Goal: Task Accomplishment & Management: Contribute content

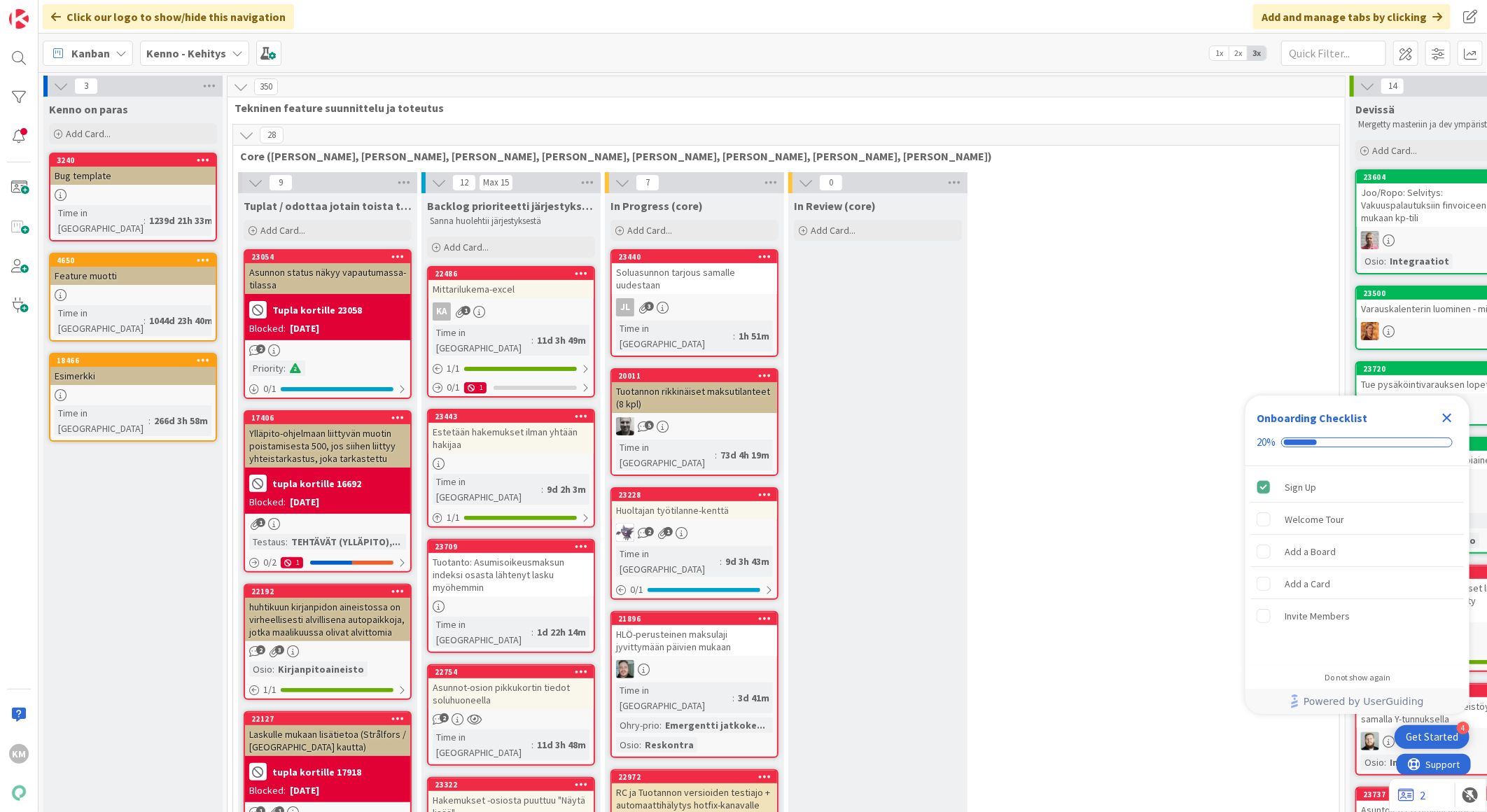
click at [1447, 417] on icon "Close Checklist" at bounding box center [1447, 418] width 9 height 9
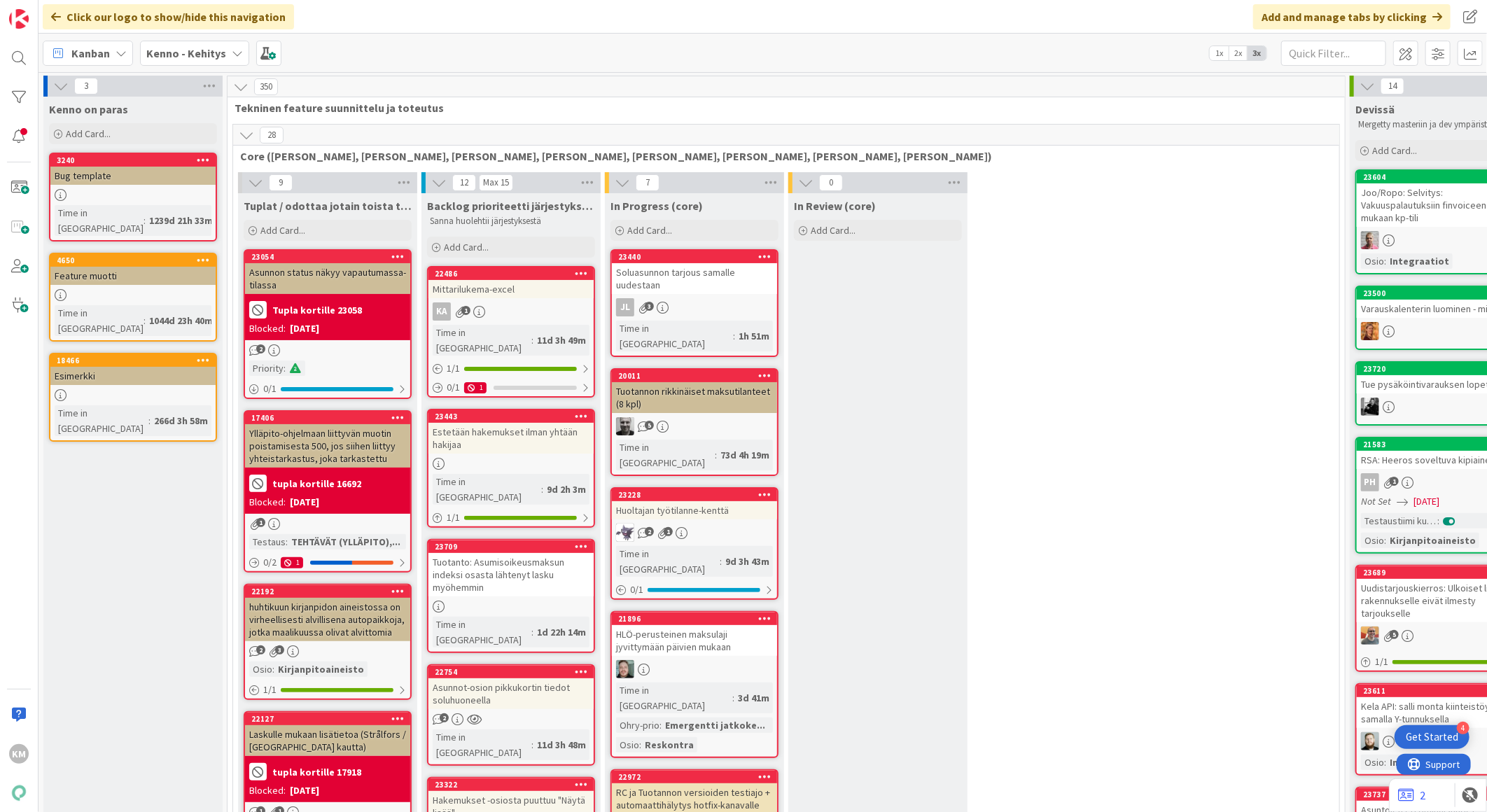
click at [206, 59] on b "Kenno - Kehitys" at bounding box center [186, 53] width 80 height 14
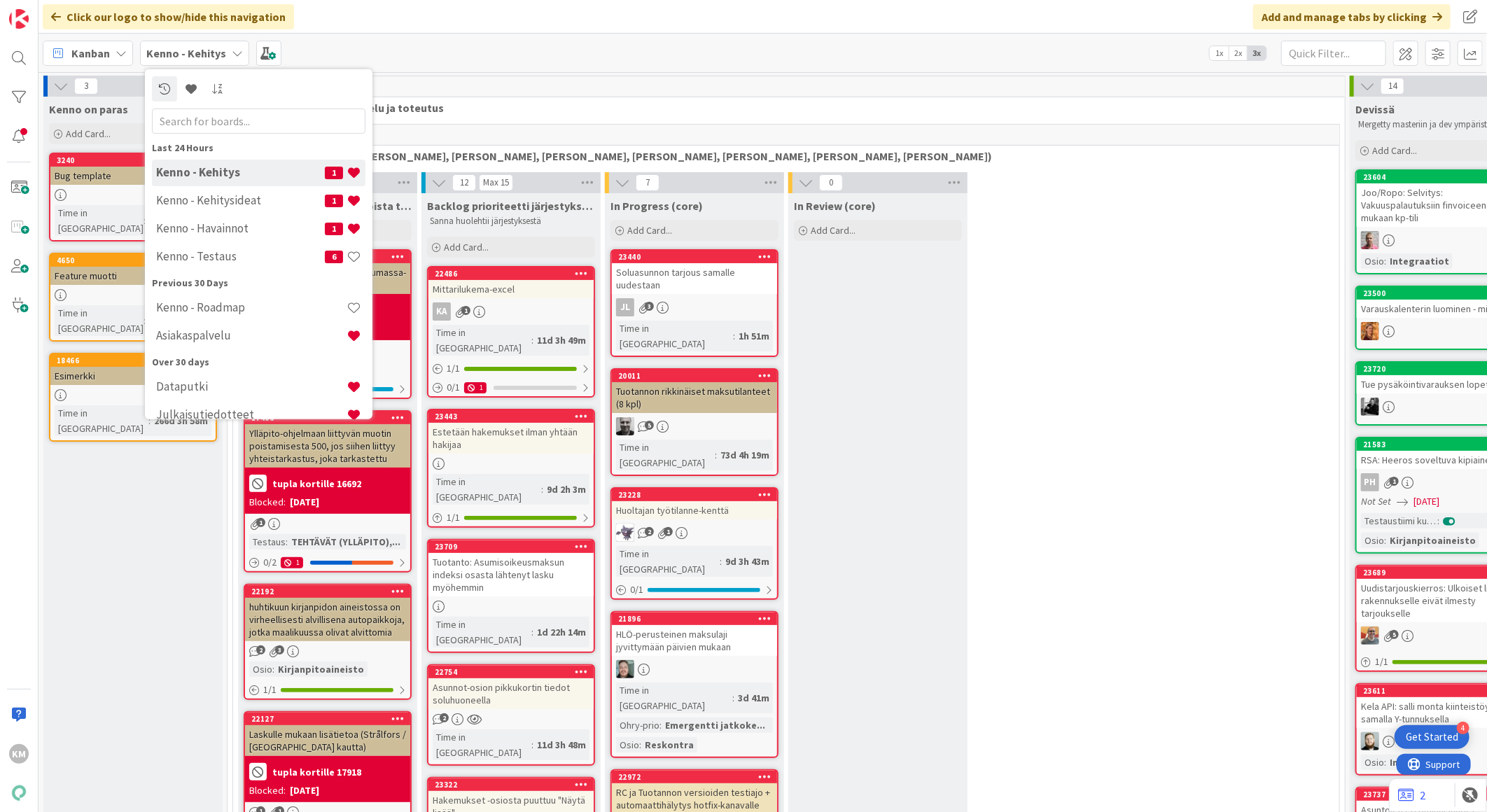
click at [366, 42] on div "Kanban Kenno - Kehitys Last 24 Hours Kenno - Kehitys 1 Kenno - Kehitysideat 1 K…" at bounding box center [763, 53] width 1449 height 39
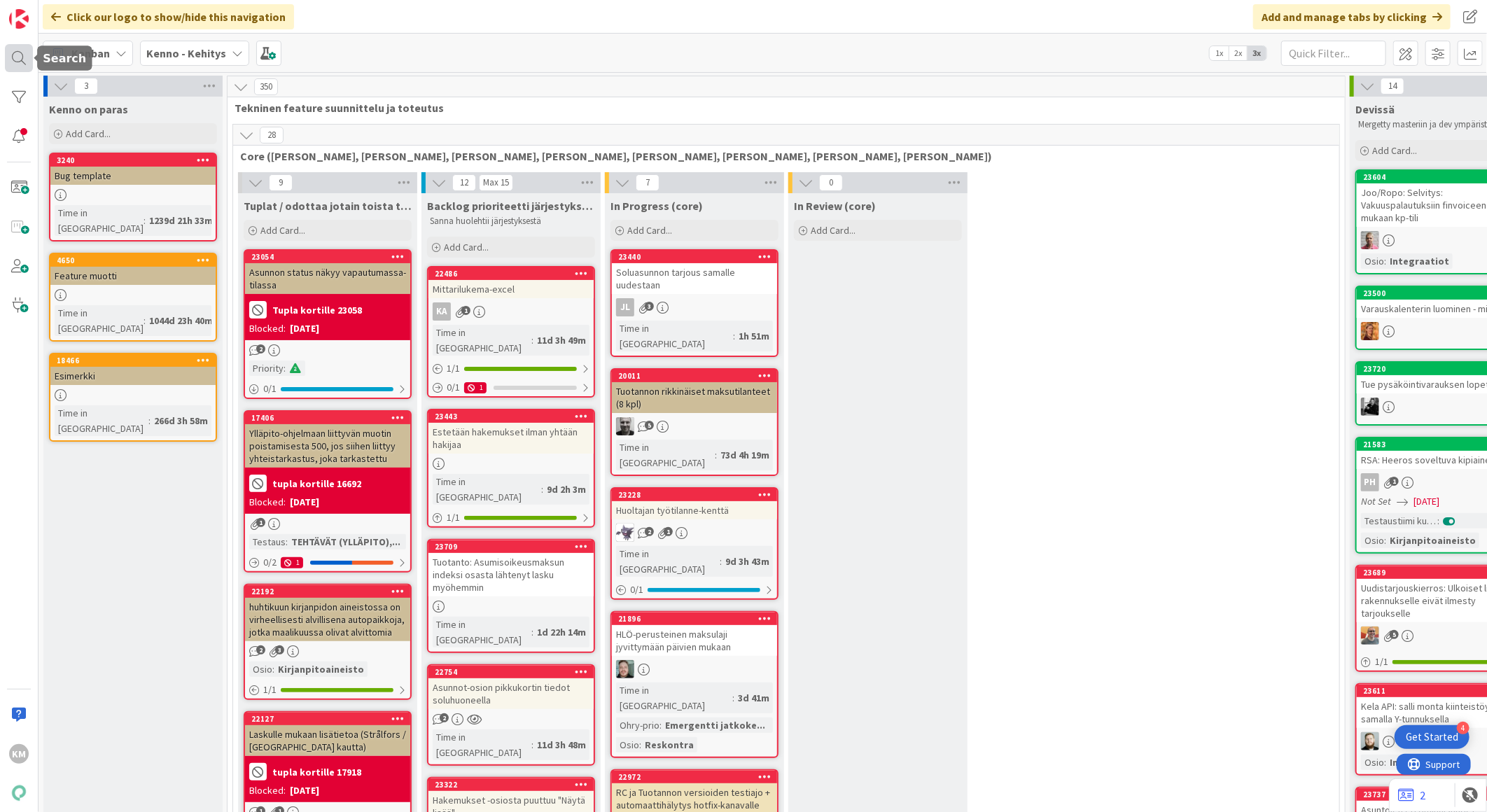
click at [22, 61] on div at bounding box center [19, 58] width 28 height 28
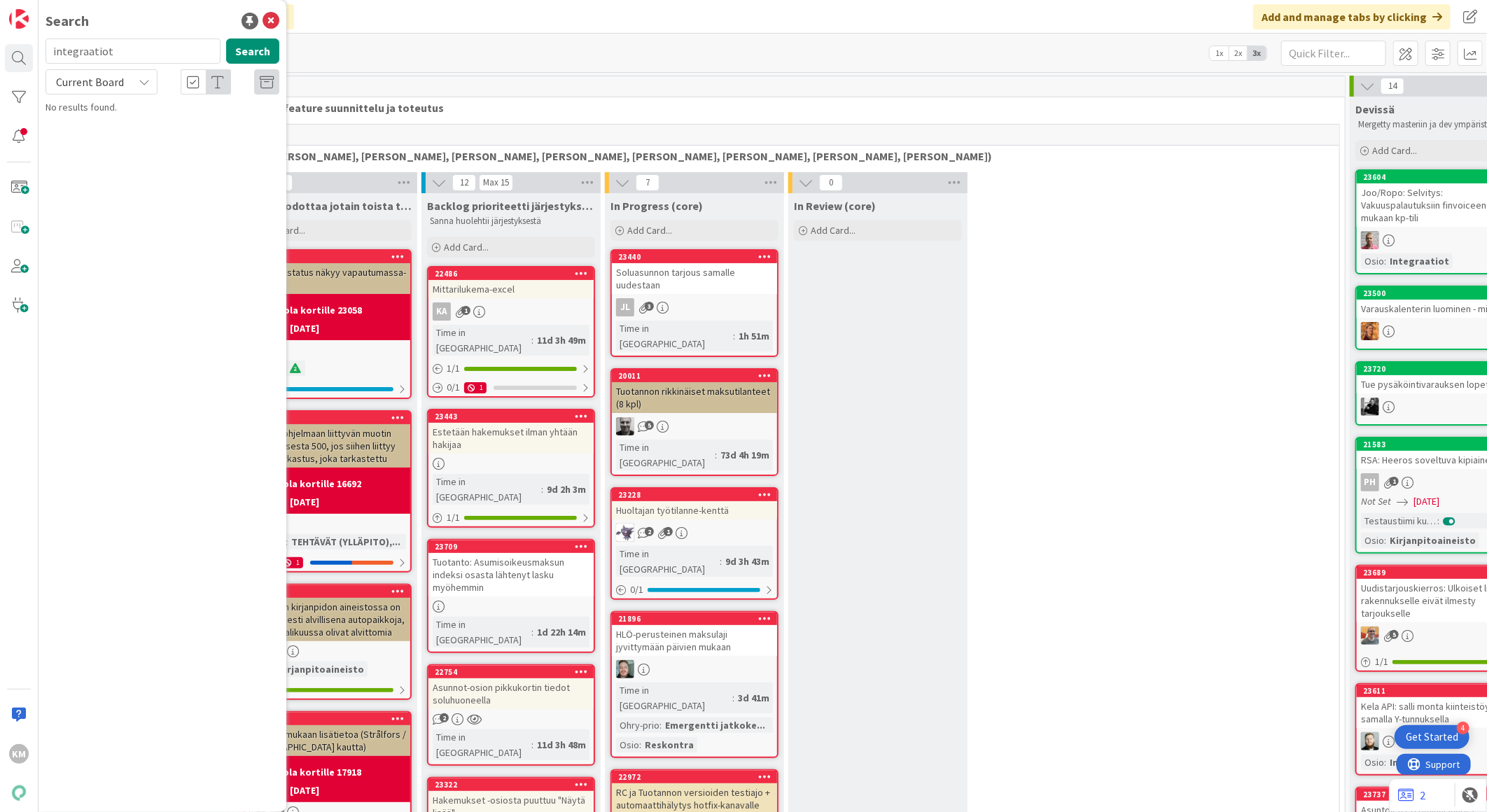
type input "integraatiot"
drag, startPoint x: 133, startPoint y: 49, endPoint x: -4, endPoint y: 52, distance: 137.0
click at [0, 52] on html "4 Get Started KM Search integraatiot Search Current Board No results found. Cli…" at bounding box center [743, 406] width 1487 height 812
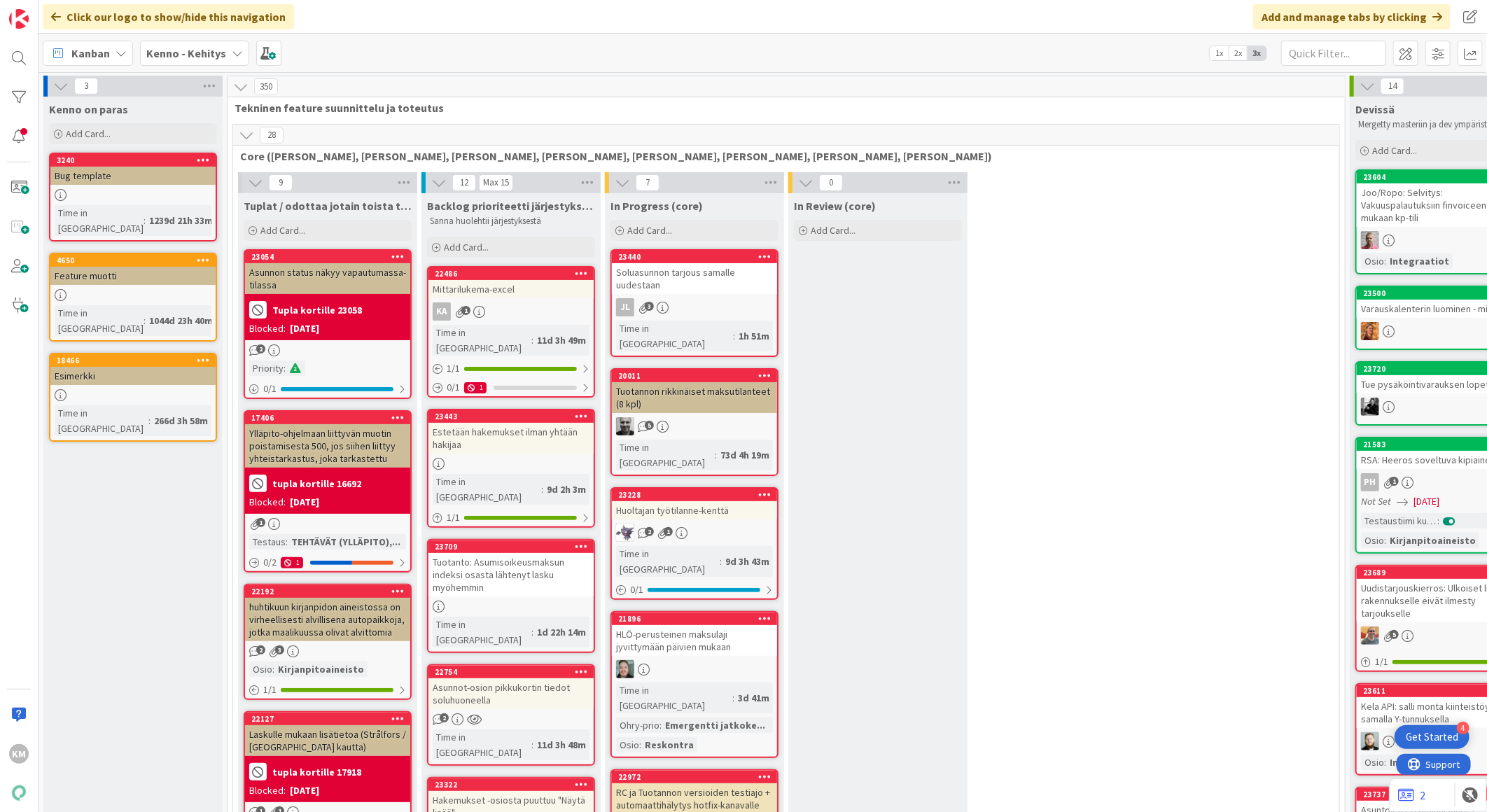
click at [215, 61] on div "Kenno - Kehitys" at bounding box center [194, 53] width 109 height 25
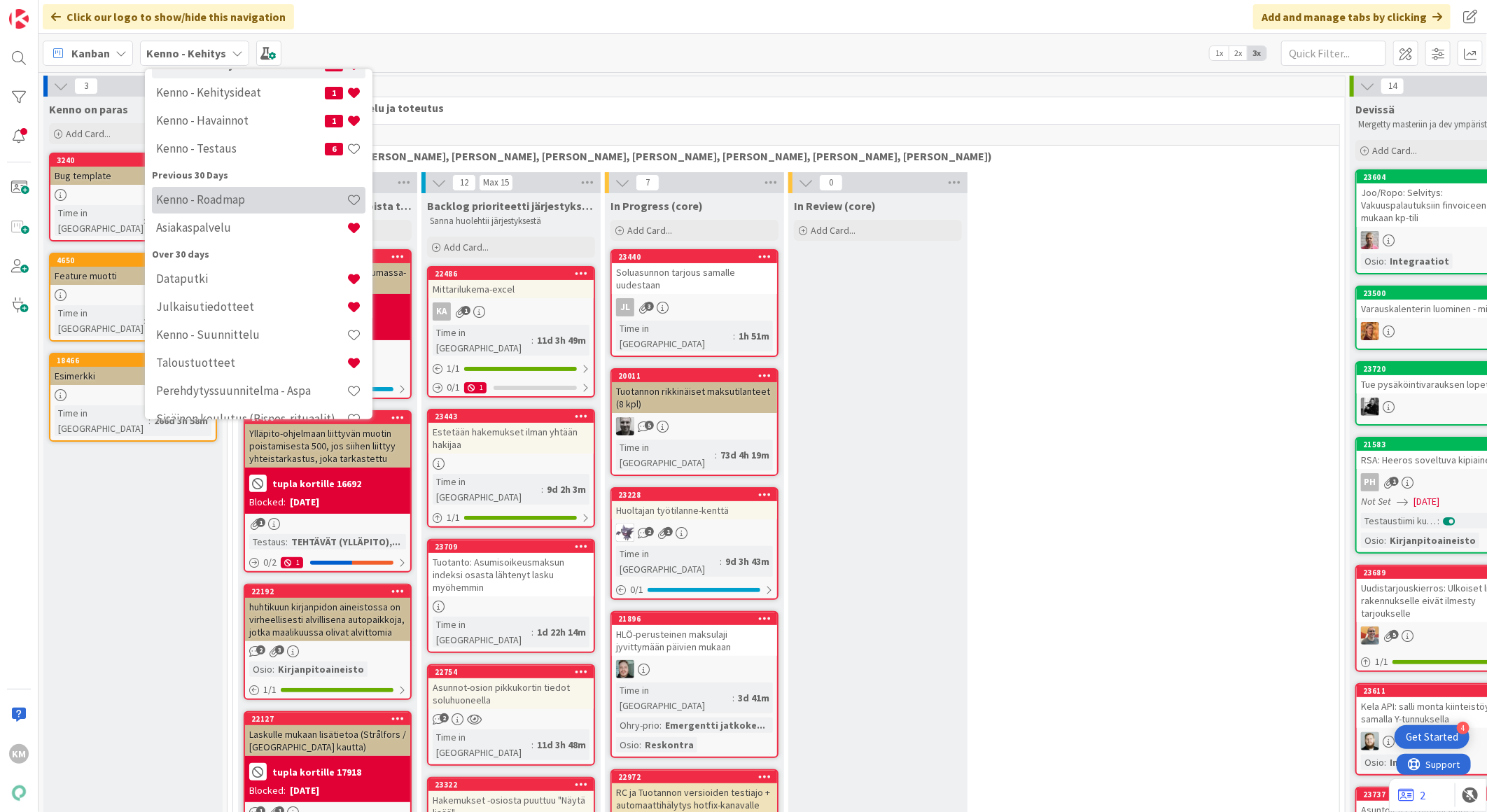
scroll to position [129, 0]
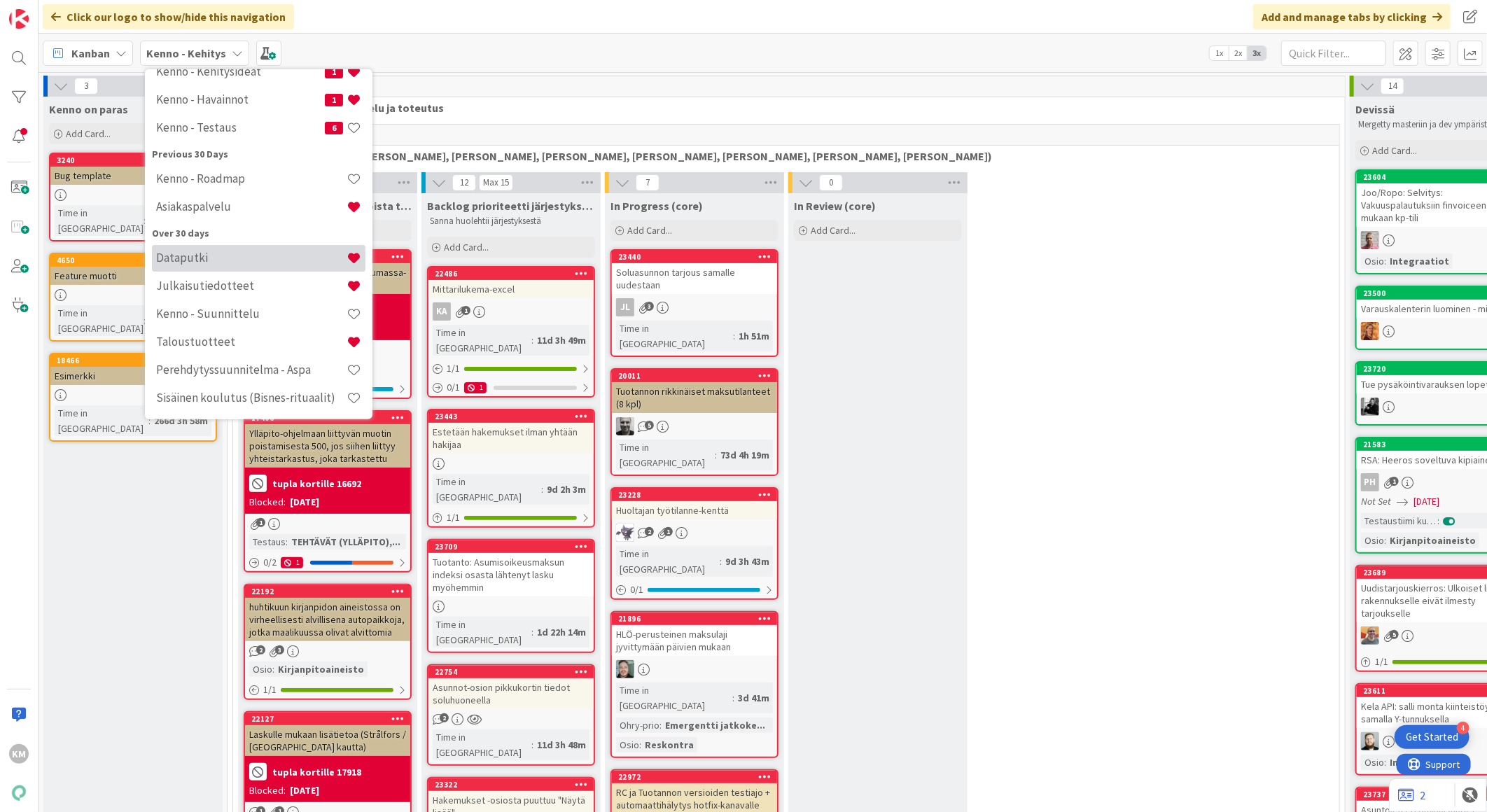
click at [234, 263] on h4 "Dataputki" at bounding box center [251, 258] width 191 height 14
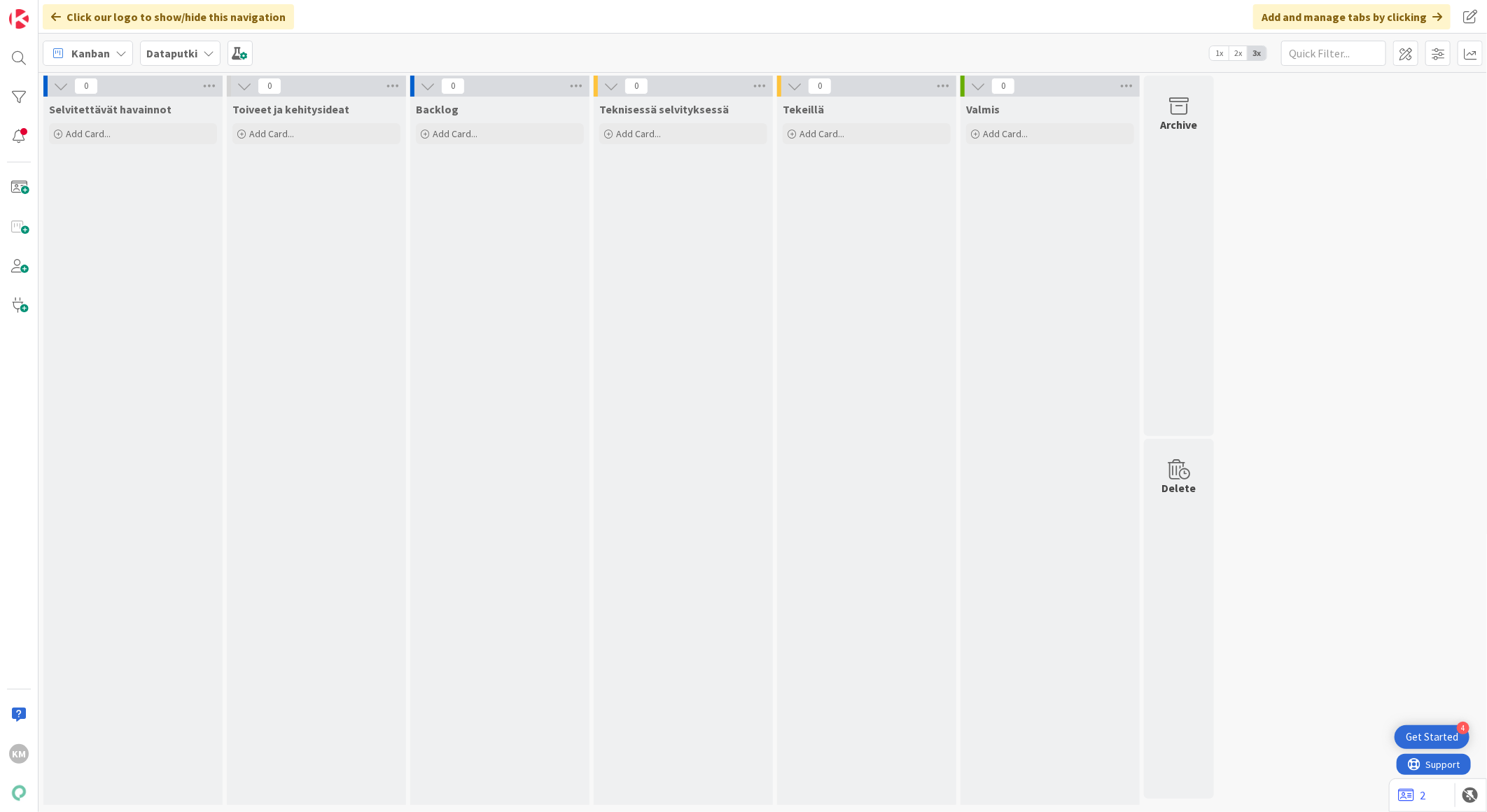
click at [203, 53] on icon at bounding box center [208, 53] width 11 height 11
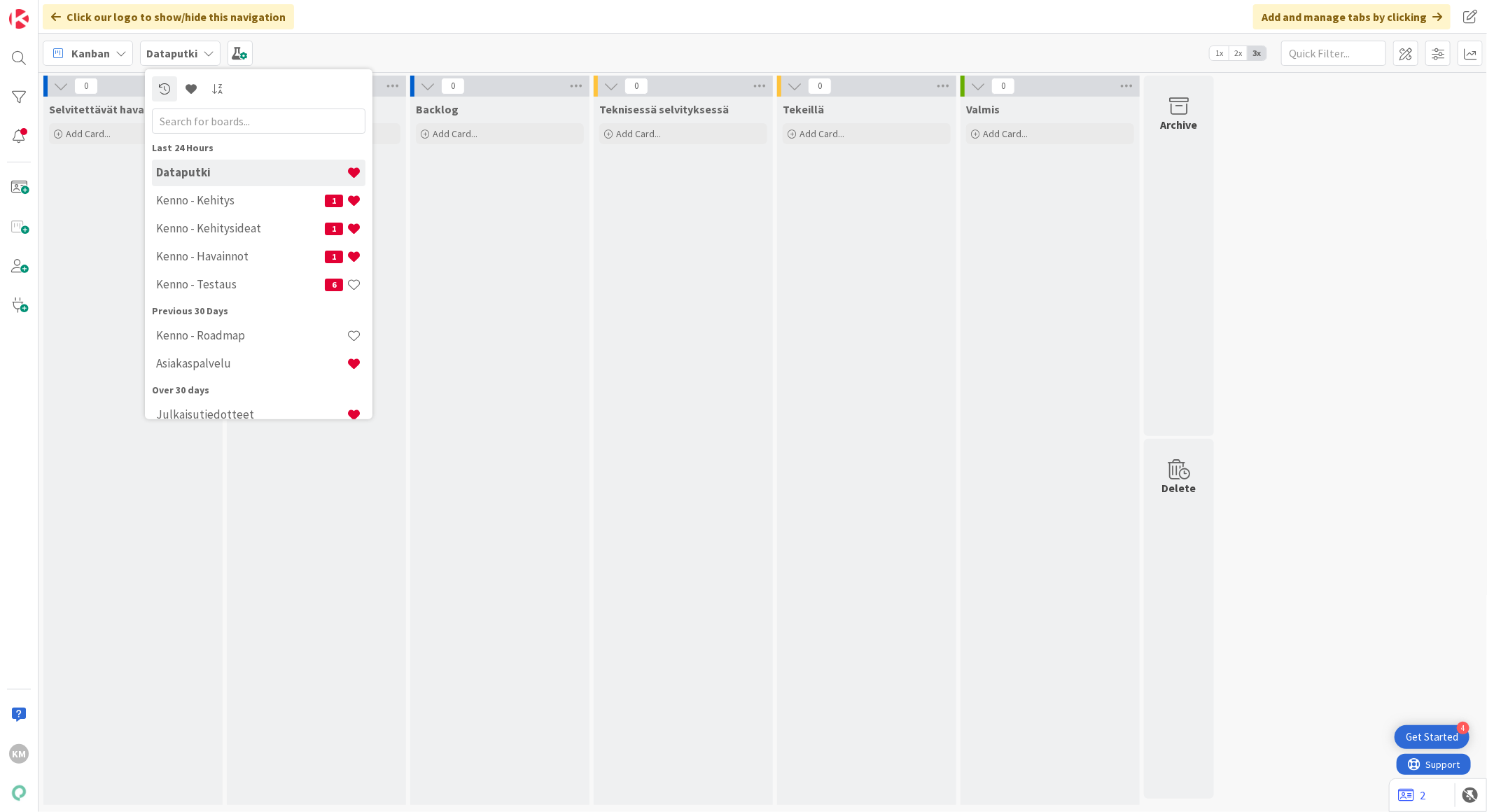
click at [90, 61] on div "Kanban" at bounding box center [88, 53] width 90 height 25
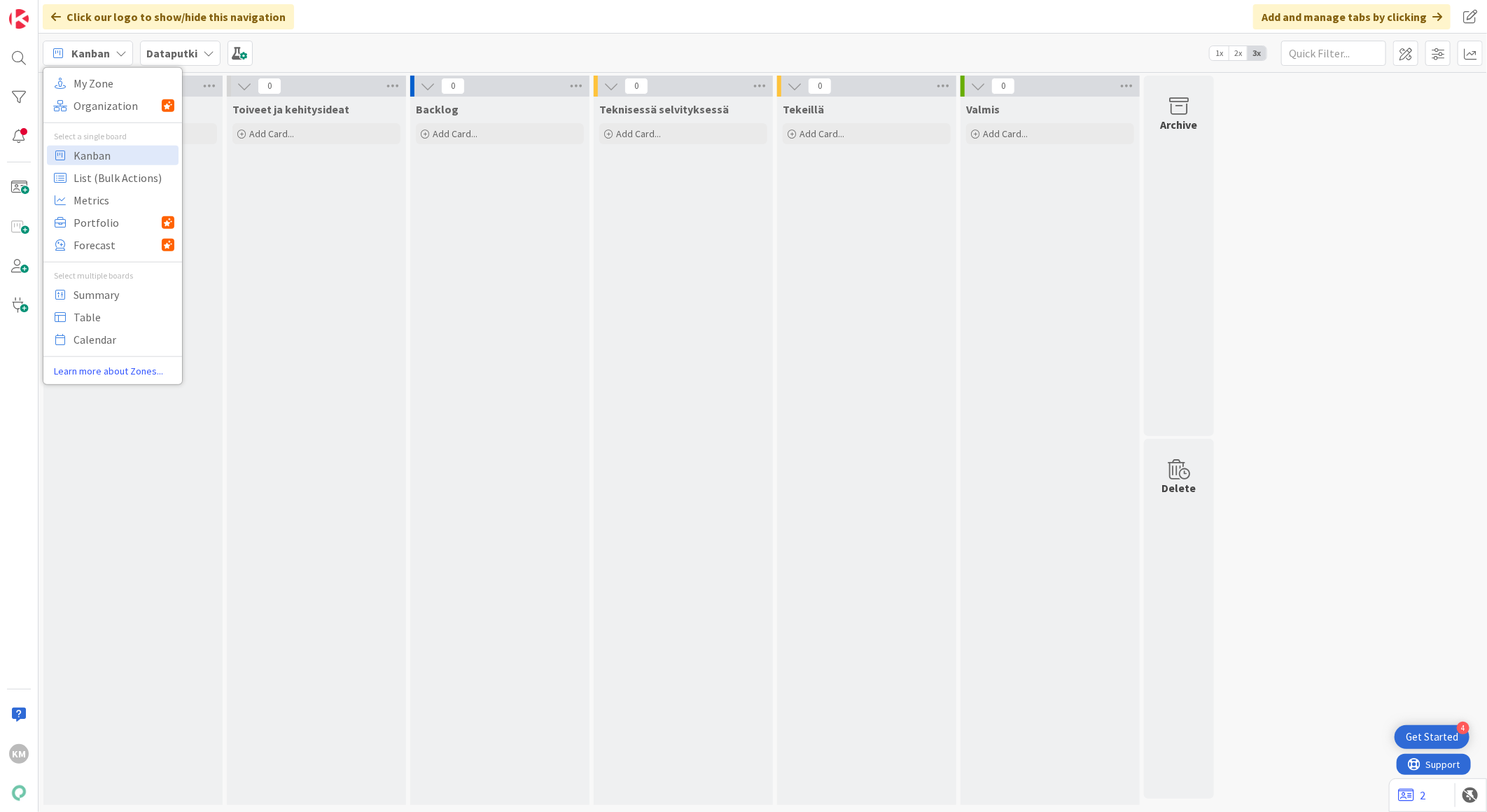
click at [427, 33] on div "Click our logo to show/hide this navigation Add and manage tabs by clicking" at bounding box center [763, 17] width 1449 height 34
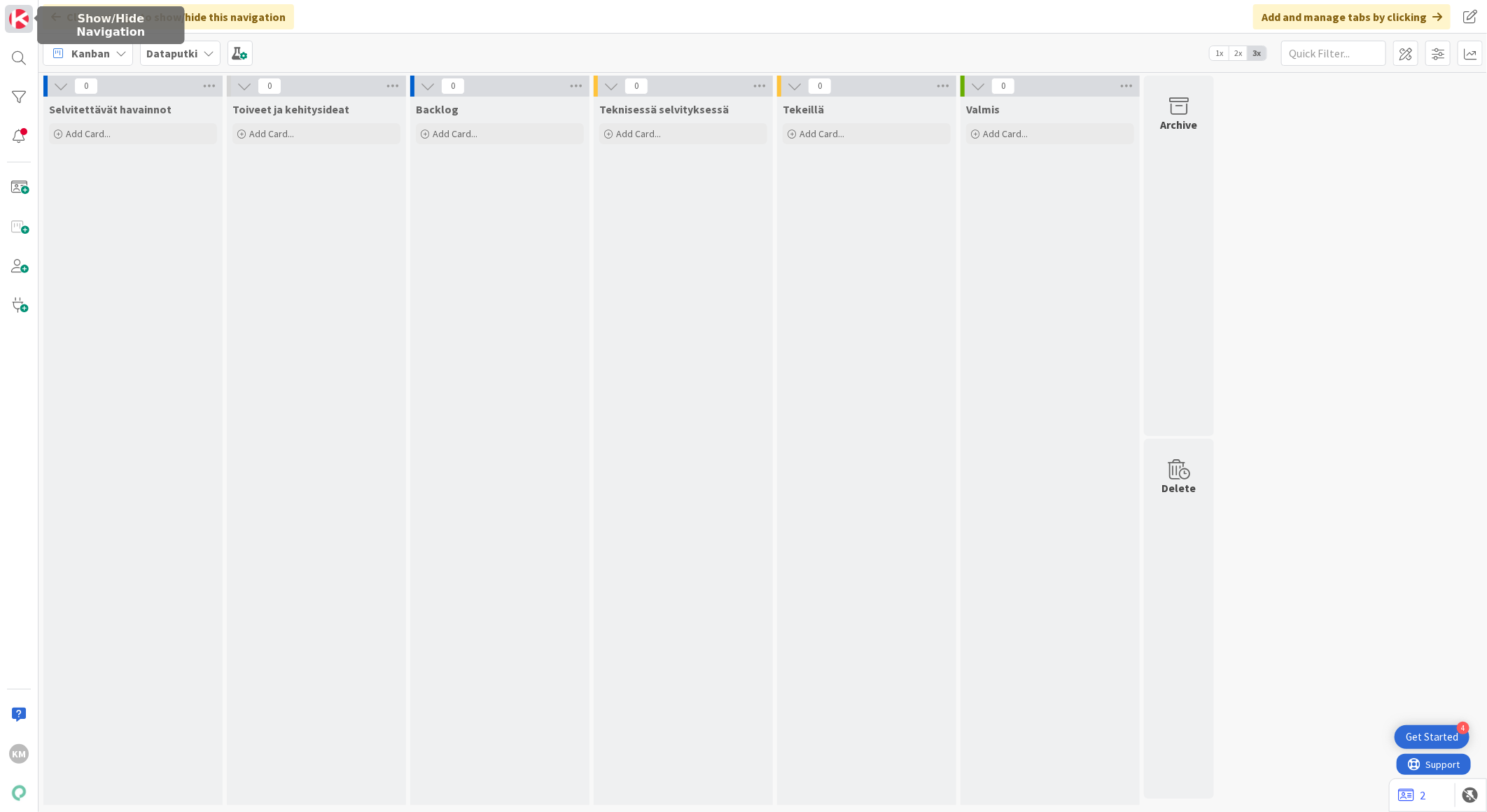
click at [15, 23] on img at bounding box center [19, 19] width 20 height 20
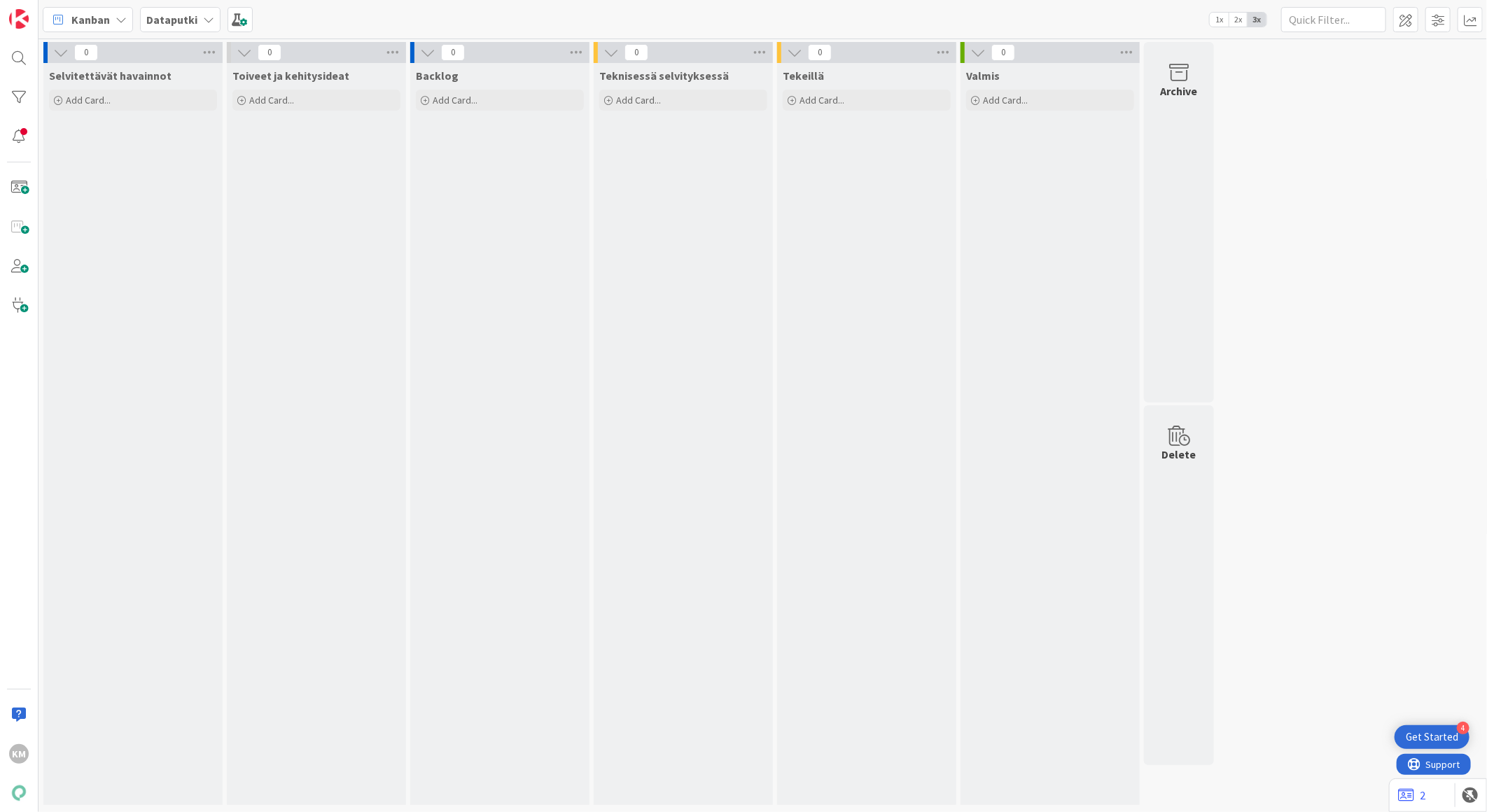
click at [210, 22] on icon at bounding box center [208, 20] width 11 height 11
type input "i"
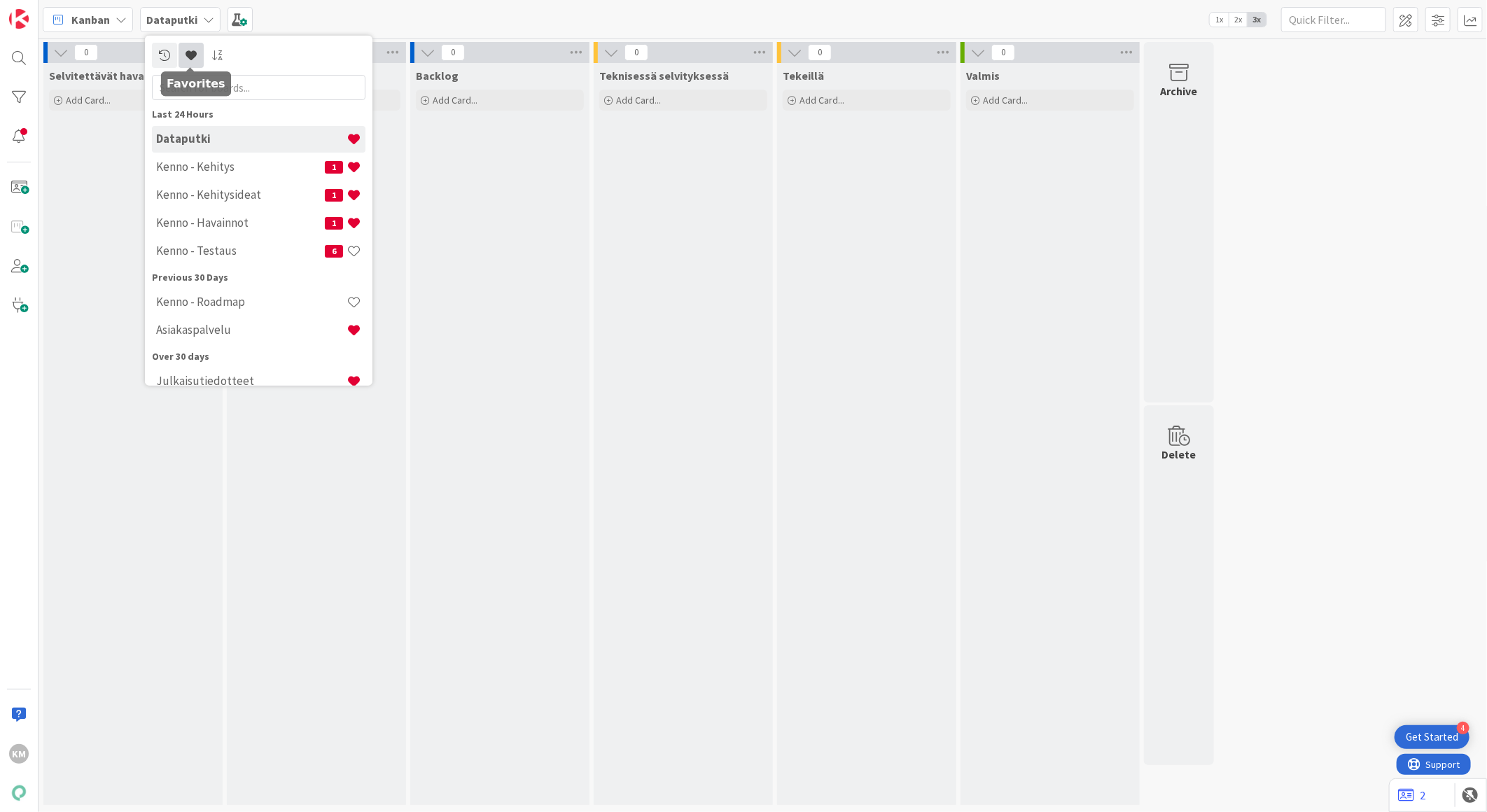
click at [194, 60] on link at bounding box center [191, 54] width 25 height 25
click at [505, 109] on div "Add Card..." at bounding box center [500, 100] width 168 height 21
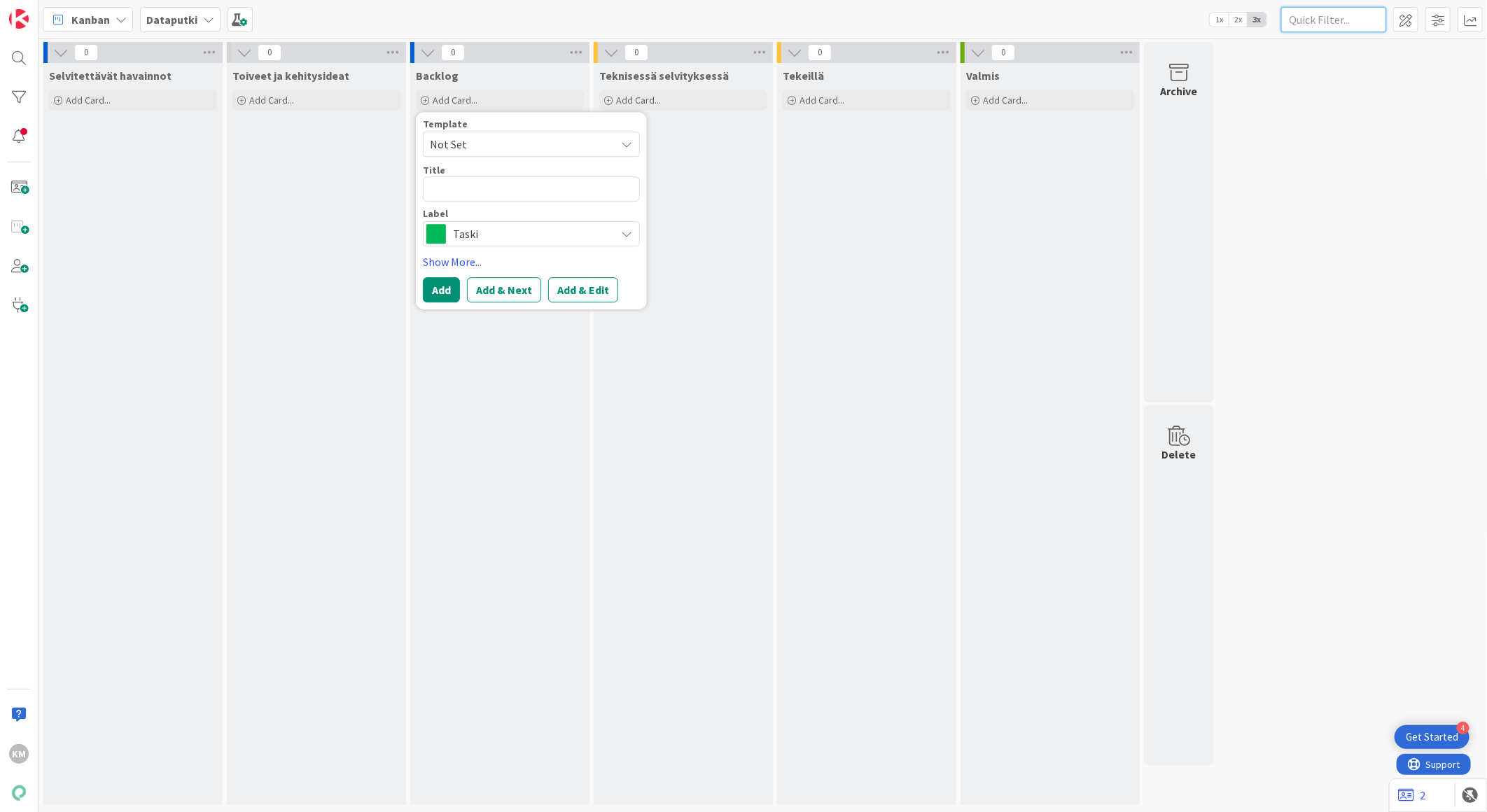
click at [1333, 13] on input "text" at bounding box center [1334, 20] width 105 height 25
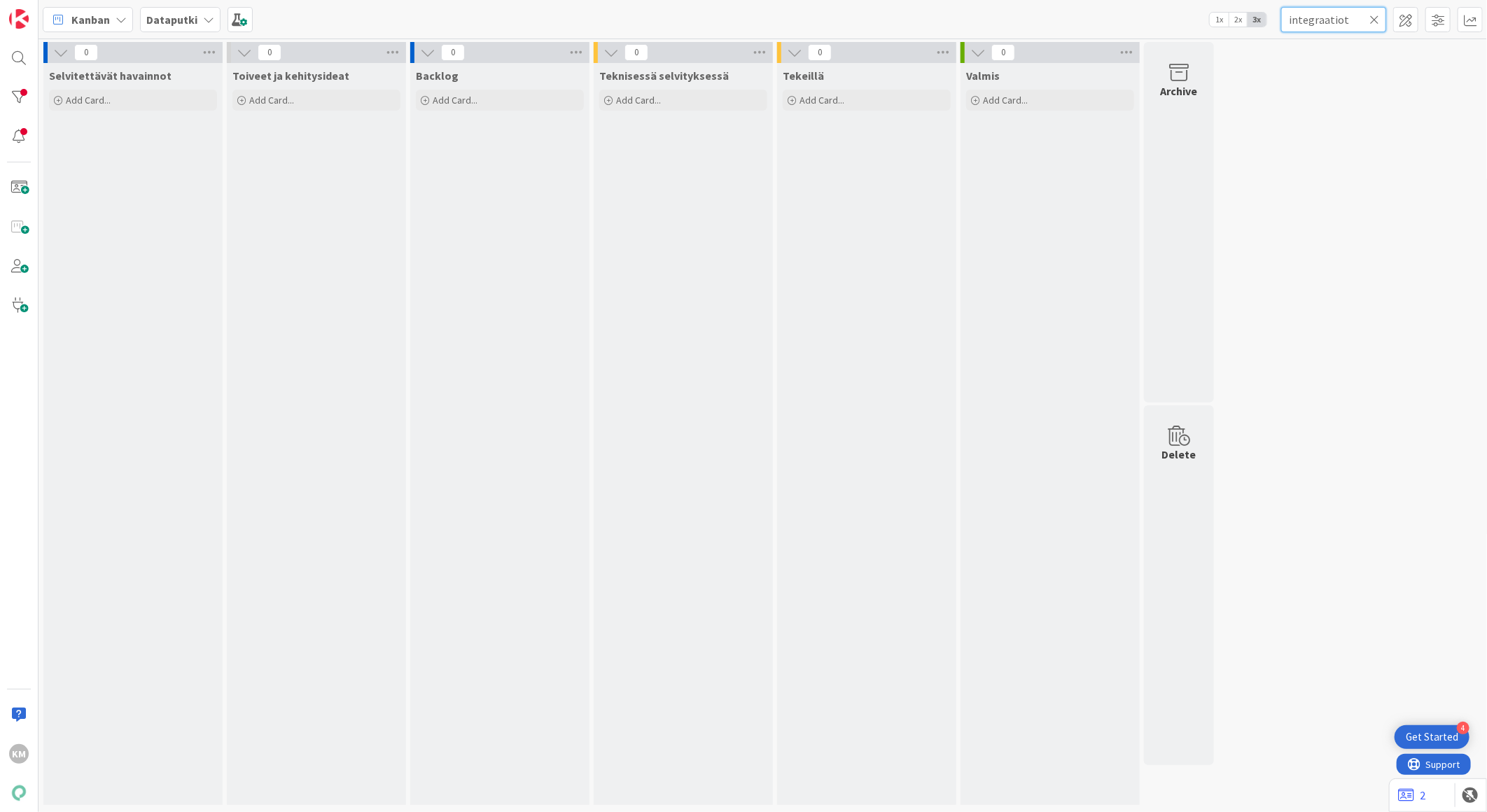
type input "integraatiot"
click at [109, 25] on span "Kanban" at bounding box center [90, 20] width 39 height 17
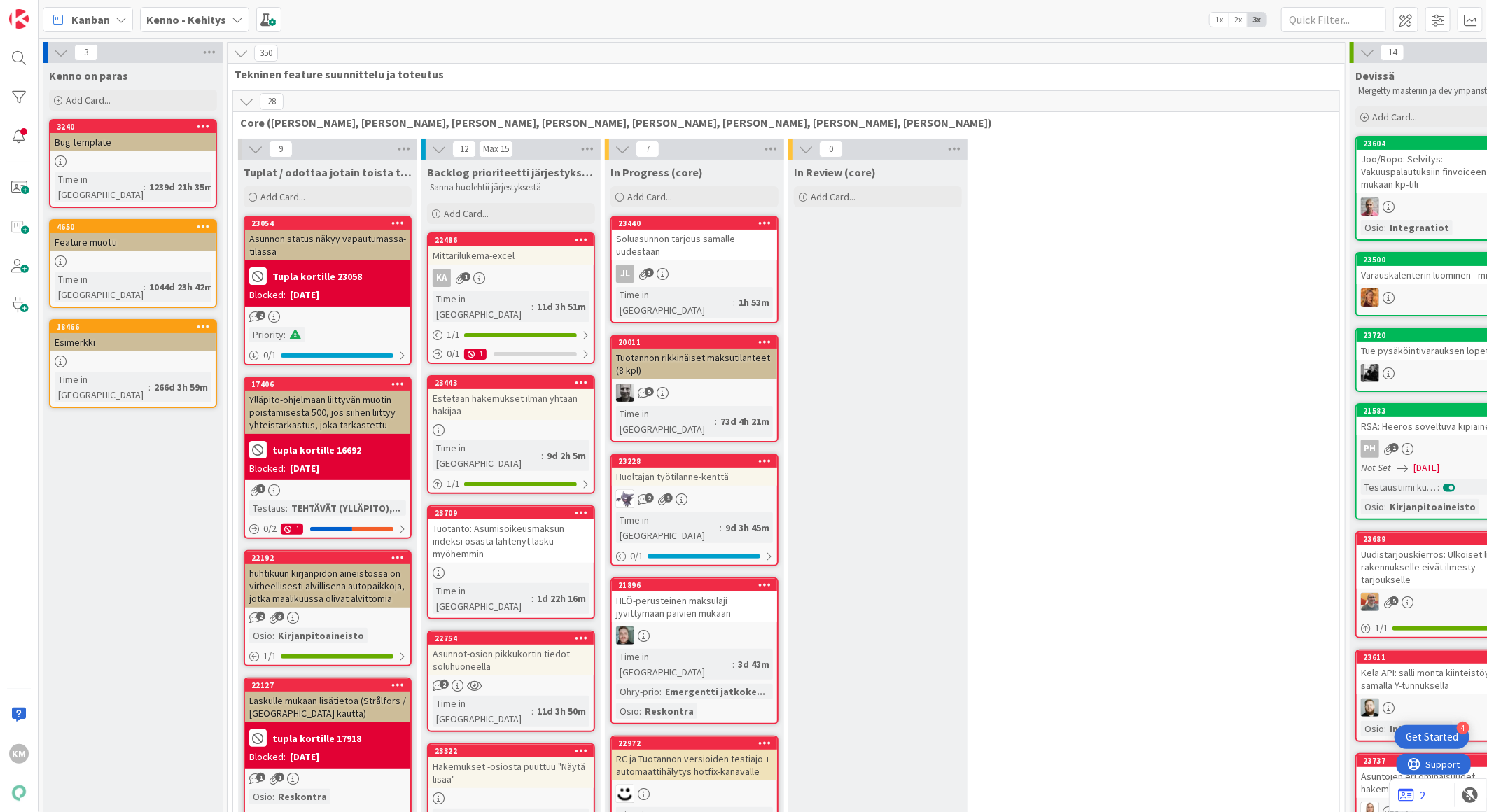
click at [227, 18] on div "Kenno - Kehitys" at bounding box center [194, 20] width 109 height 25
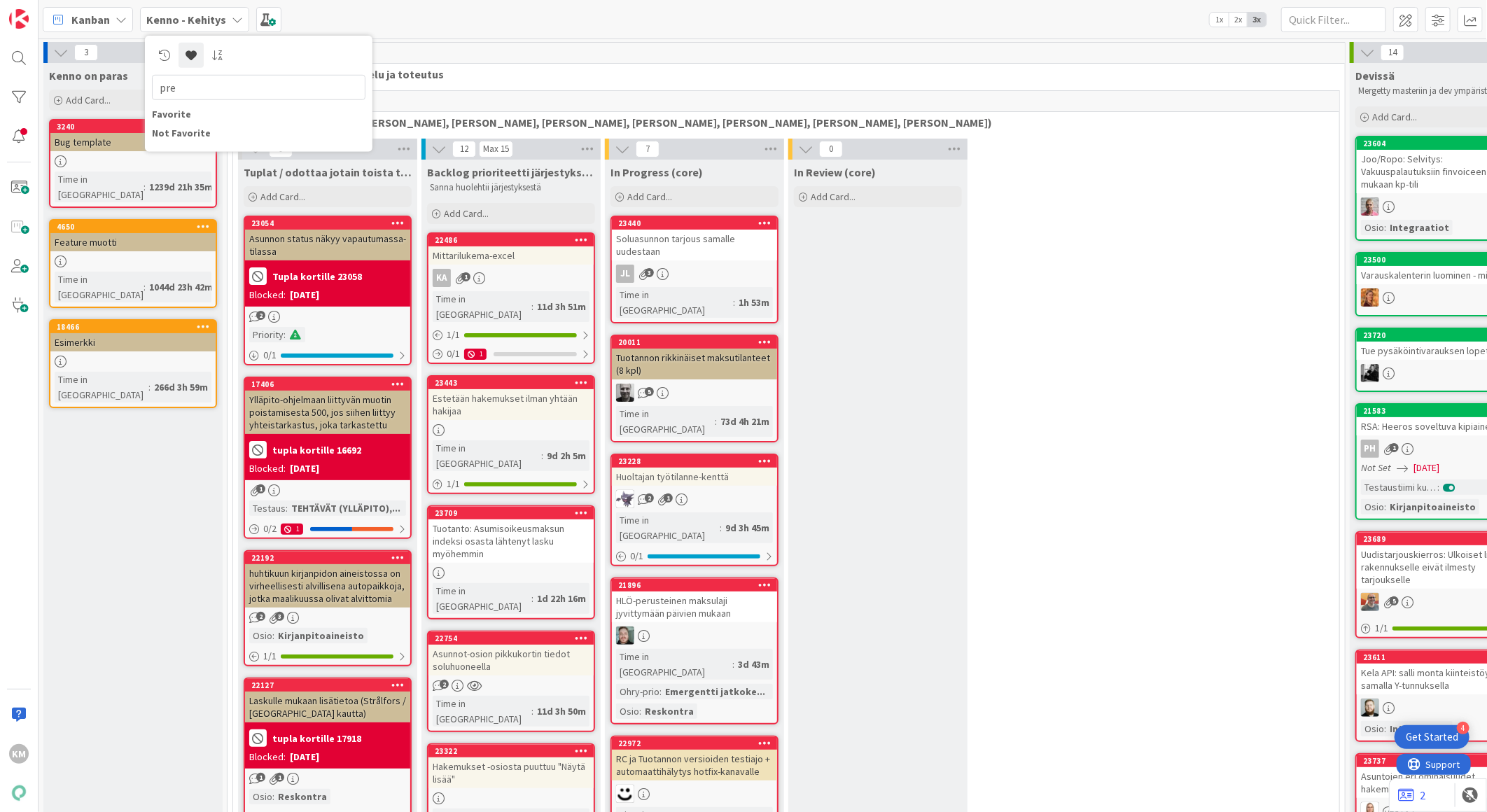
type input "pre"
click at [191, 134] on div "Not Favorite" at bounding box center [259, 132] width 213 height 15
click at [178, 129] on div "Not Favorite" at bounding box center [259, 132] width 213 height 15
click at [196, 137] on div "Not Favorite" at bounding box center [259, 132] width 213 height 15
drag, startPoint x: 193, startPoint y: 92, endPoint x: 100, endPoint y: 80, distance: 93.8
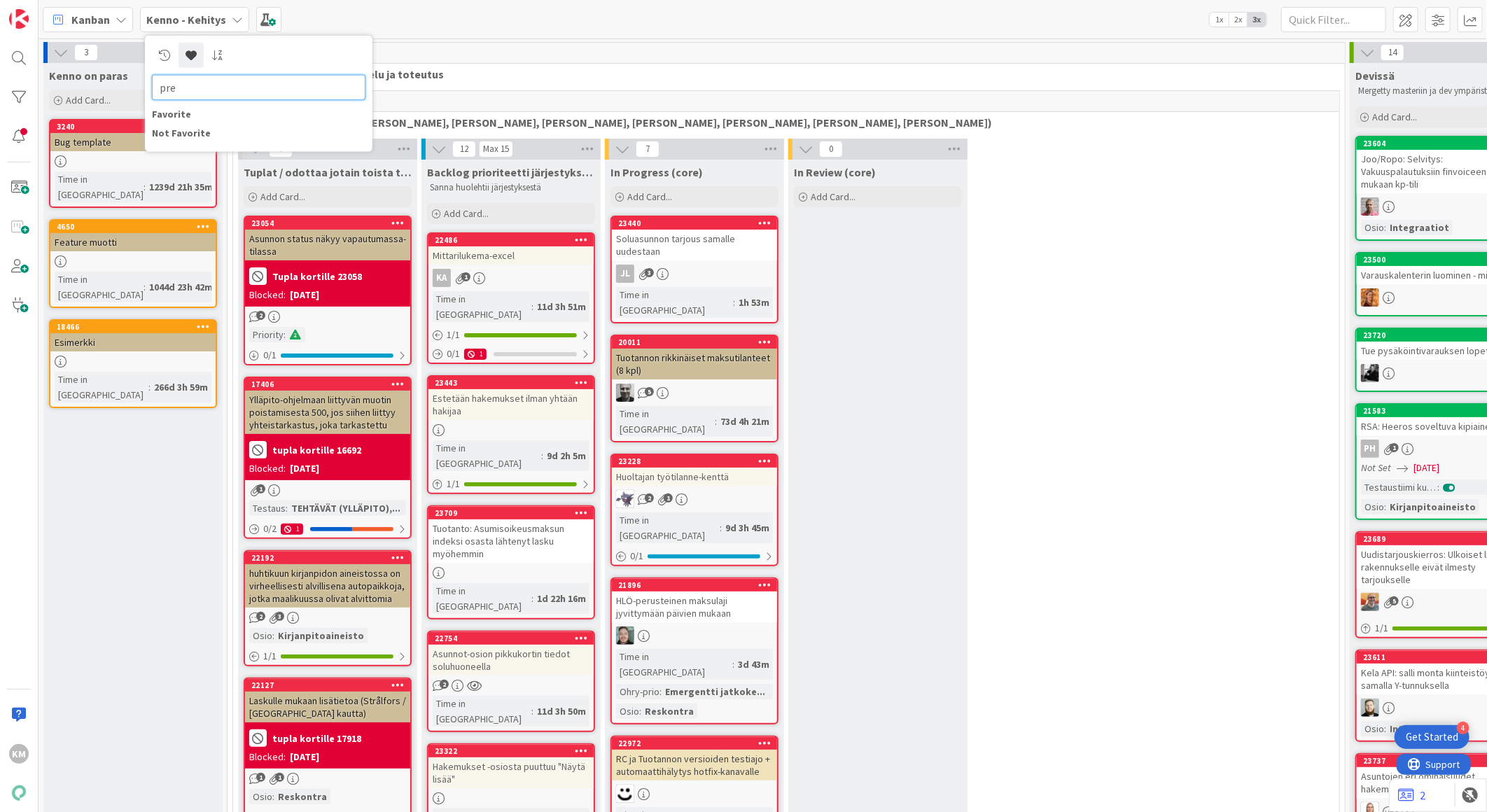
click at [101, 80] on div "Kanban My Zone Organization Select a single board Kanban List (Bulk Actions) Me…" at bounding box center [763, 406] width 1449 height 812
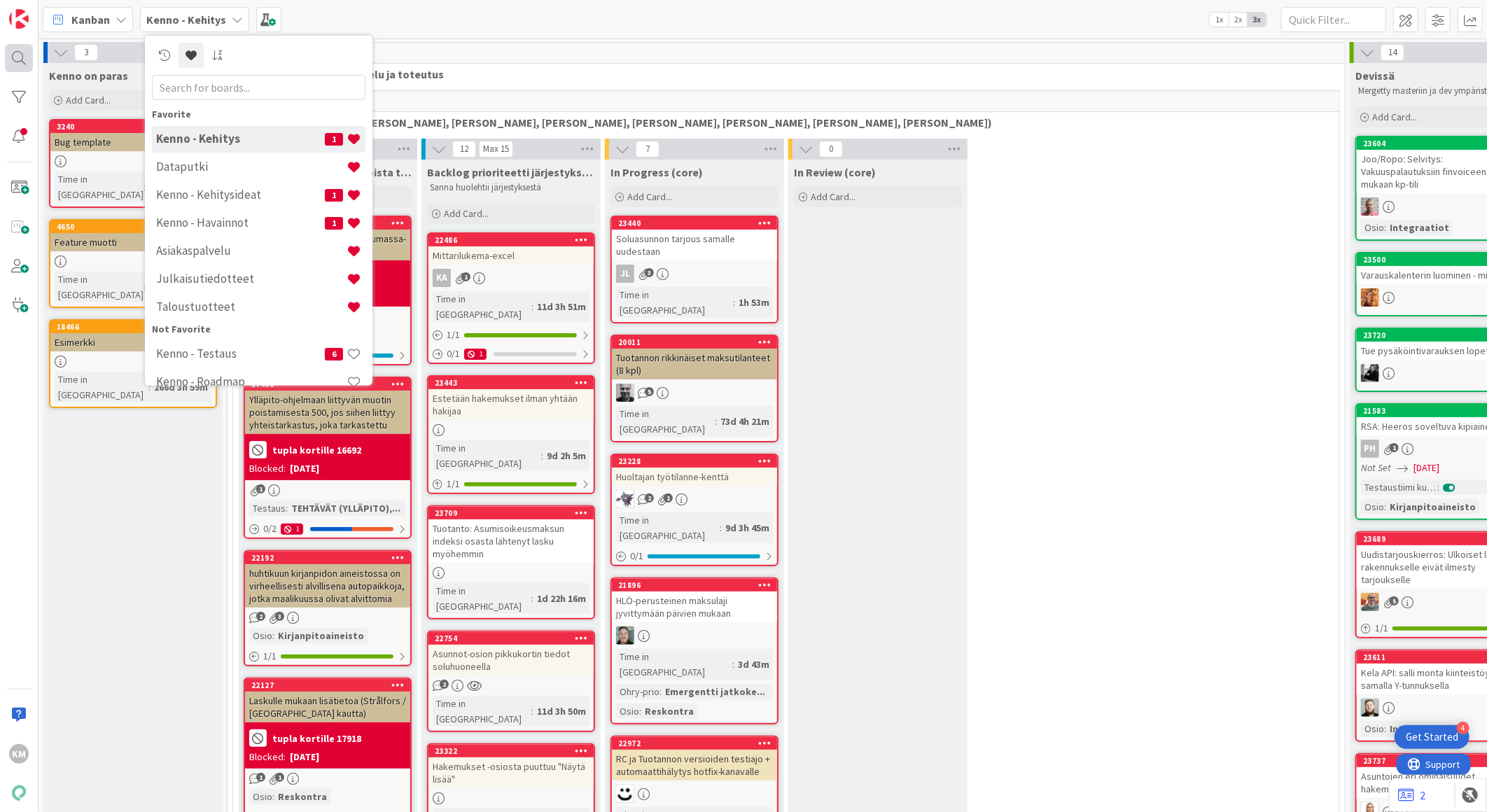
drag, startPoint x: 23, startPoint y: 1, endPoint x: 20, endPoint y: 56, distance: 55.1
click at [20, 56] on div at bounding box center [19, 58] width 28 height 28
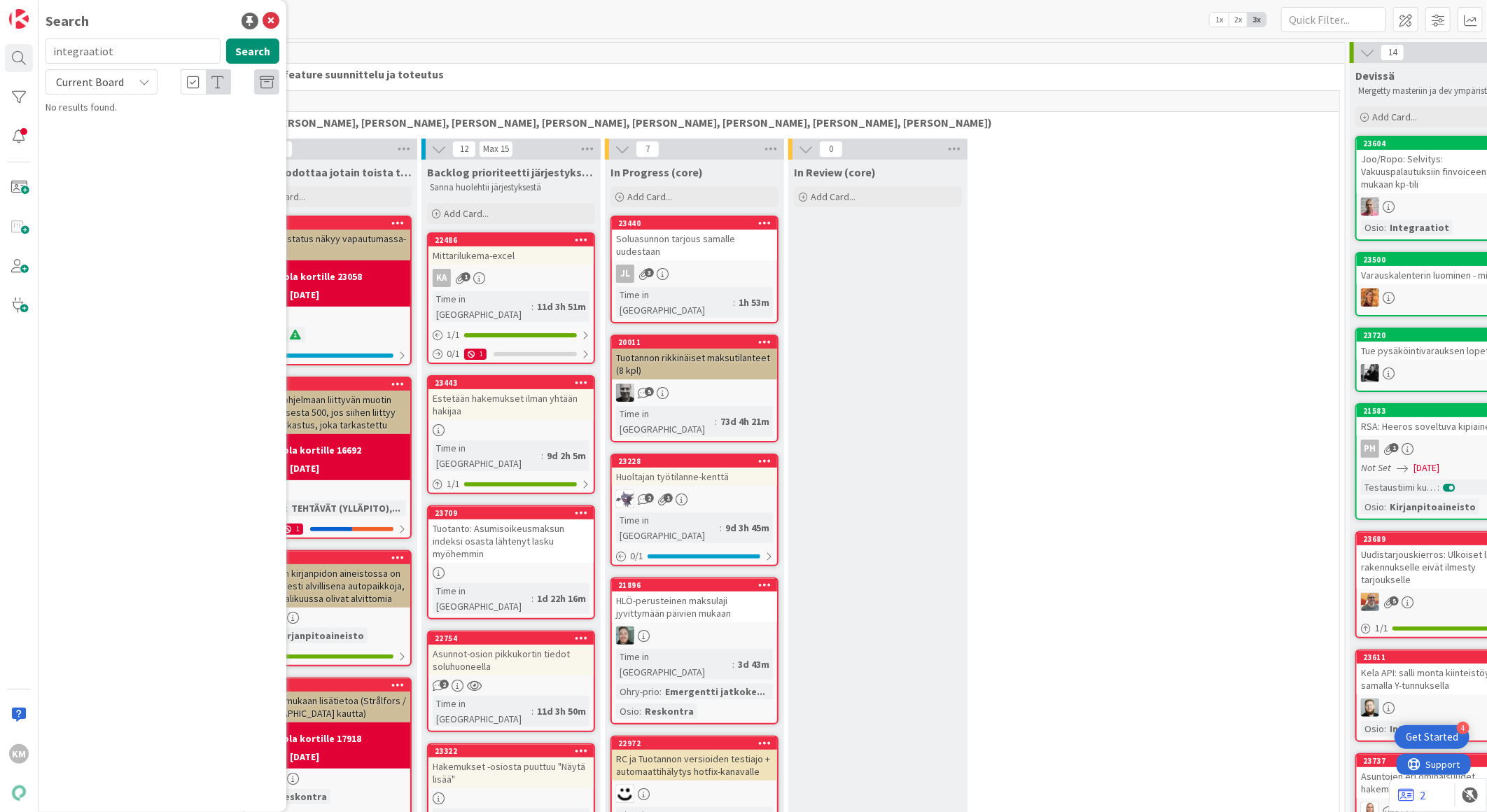
click at [135, 82] on div "Current Board" at bounding box center [101, 82] width 112 height 25
click at [115, 140] on span "All Boards" at bounding box center [126, 140] width 146 height 21
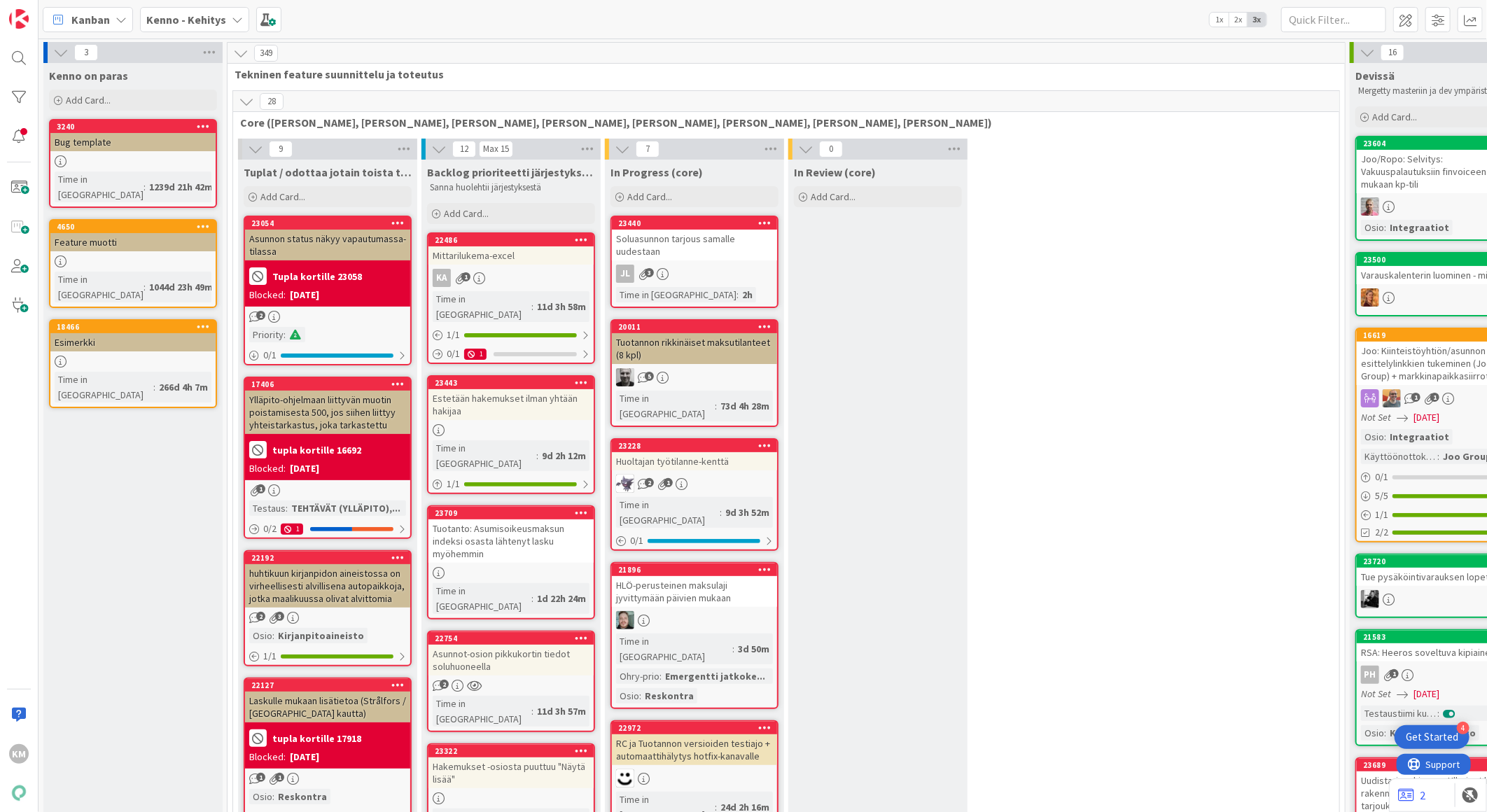
click at [227, 24] on div "Kenno - Kehitys" at bounding box center [194, 20] width 109 height 25
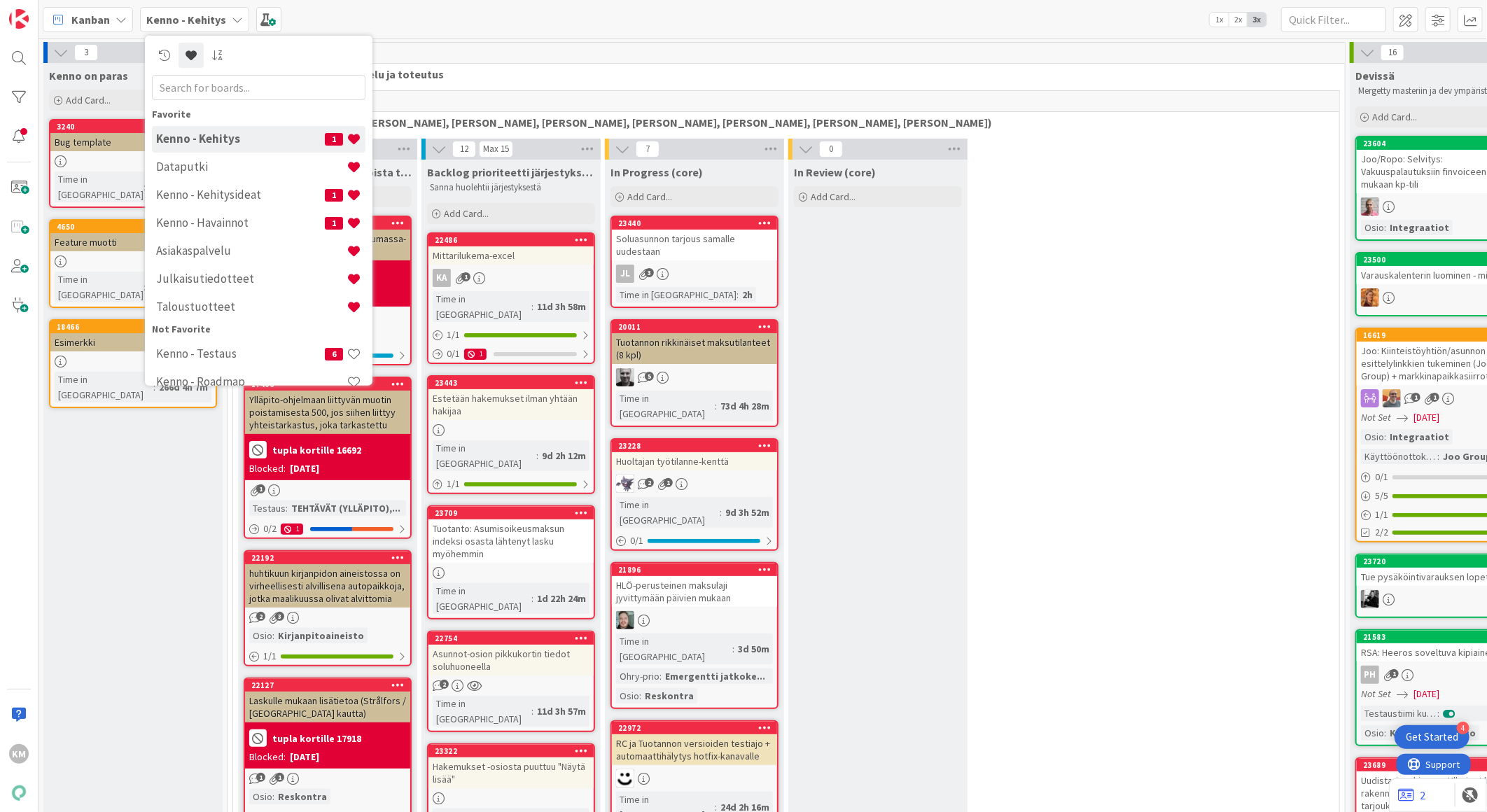
click at [229, 311] on h4 "Taloustuotteet" at bounding box center [251, 306] width 191 height 14
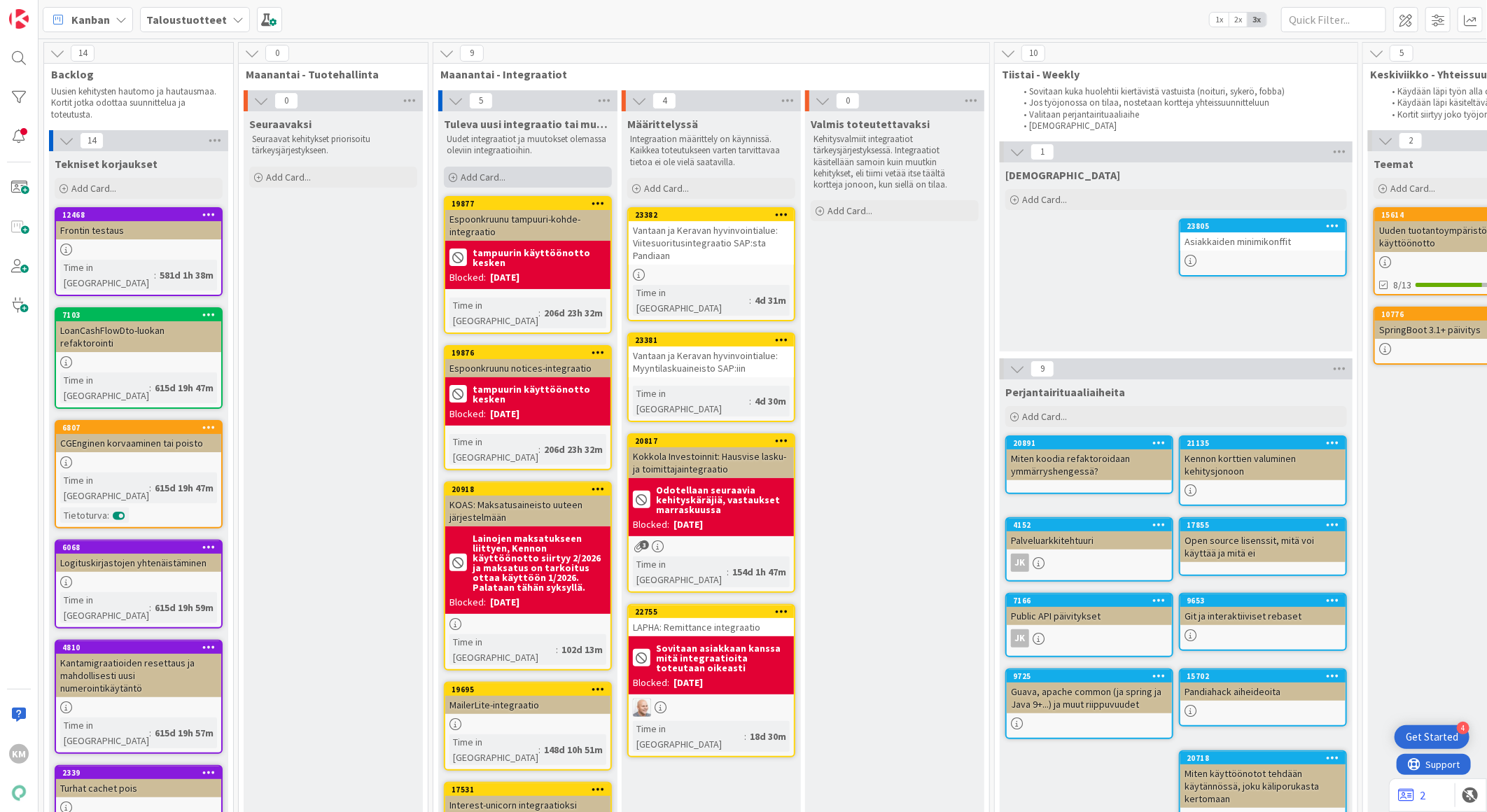
click at [491, 177] on span "Add Card..." at bounding box center [482, 177] width 45 height 13
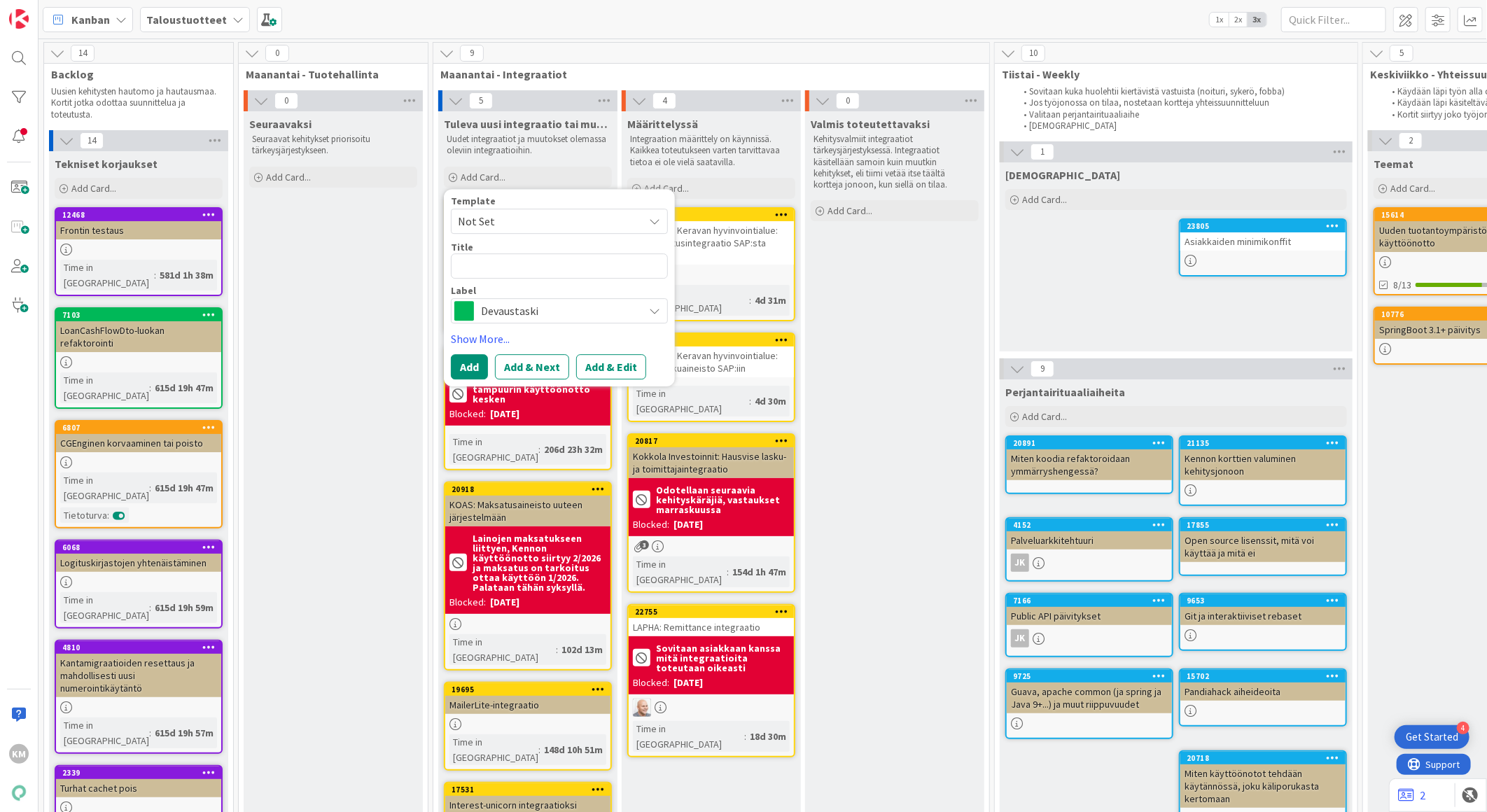
click at [645, 227] on span "Not Set" at bounding box center [559, 221] width 217 height 25
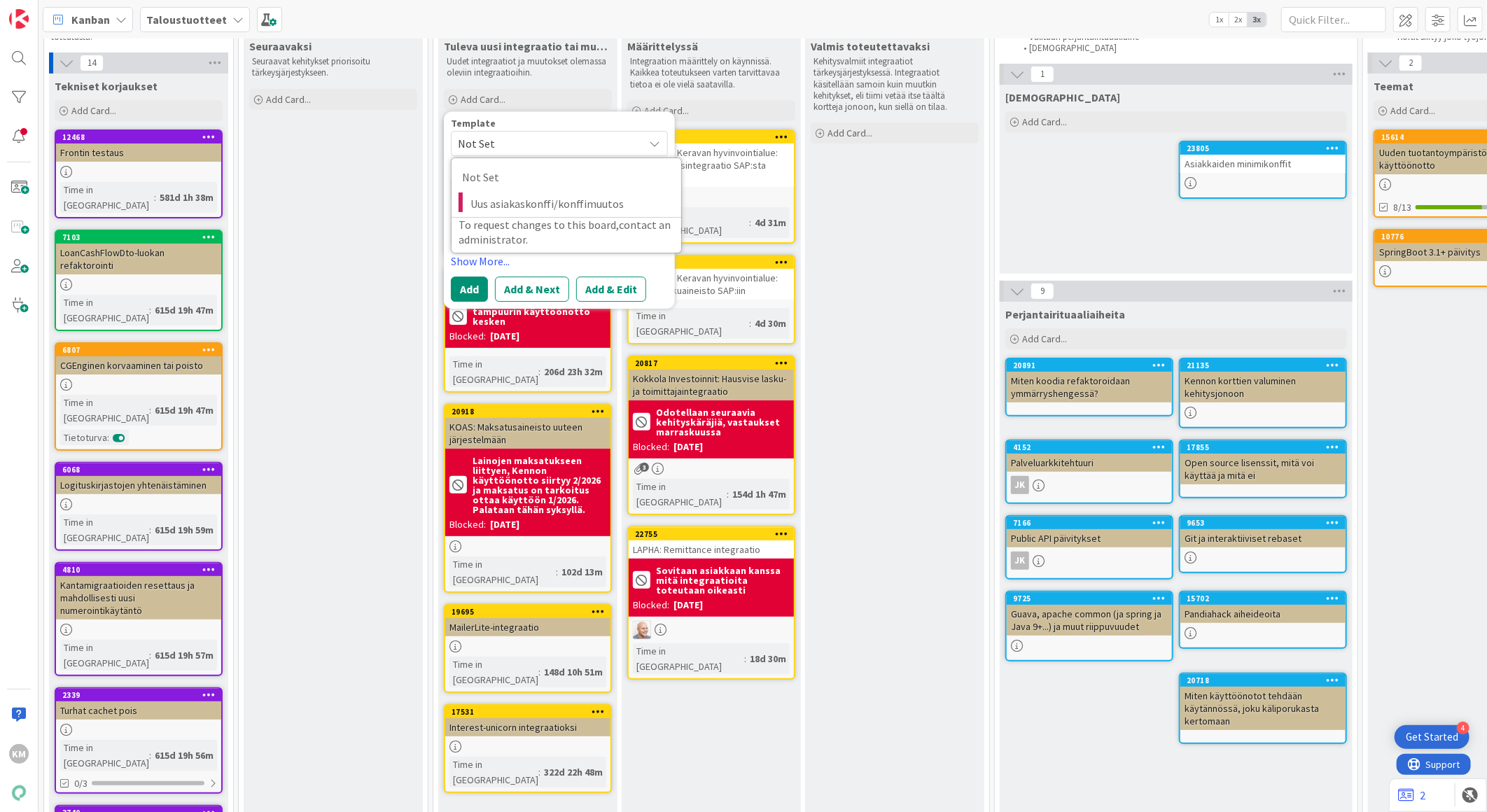
click at [885, 268] on div "Valmis toteutettavaksi Kehitysvalmiit integraatiot tärkeysjärjestyksessä. Integ…" at bounding box center [895, 651] width 179 height 1235
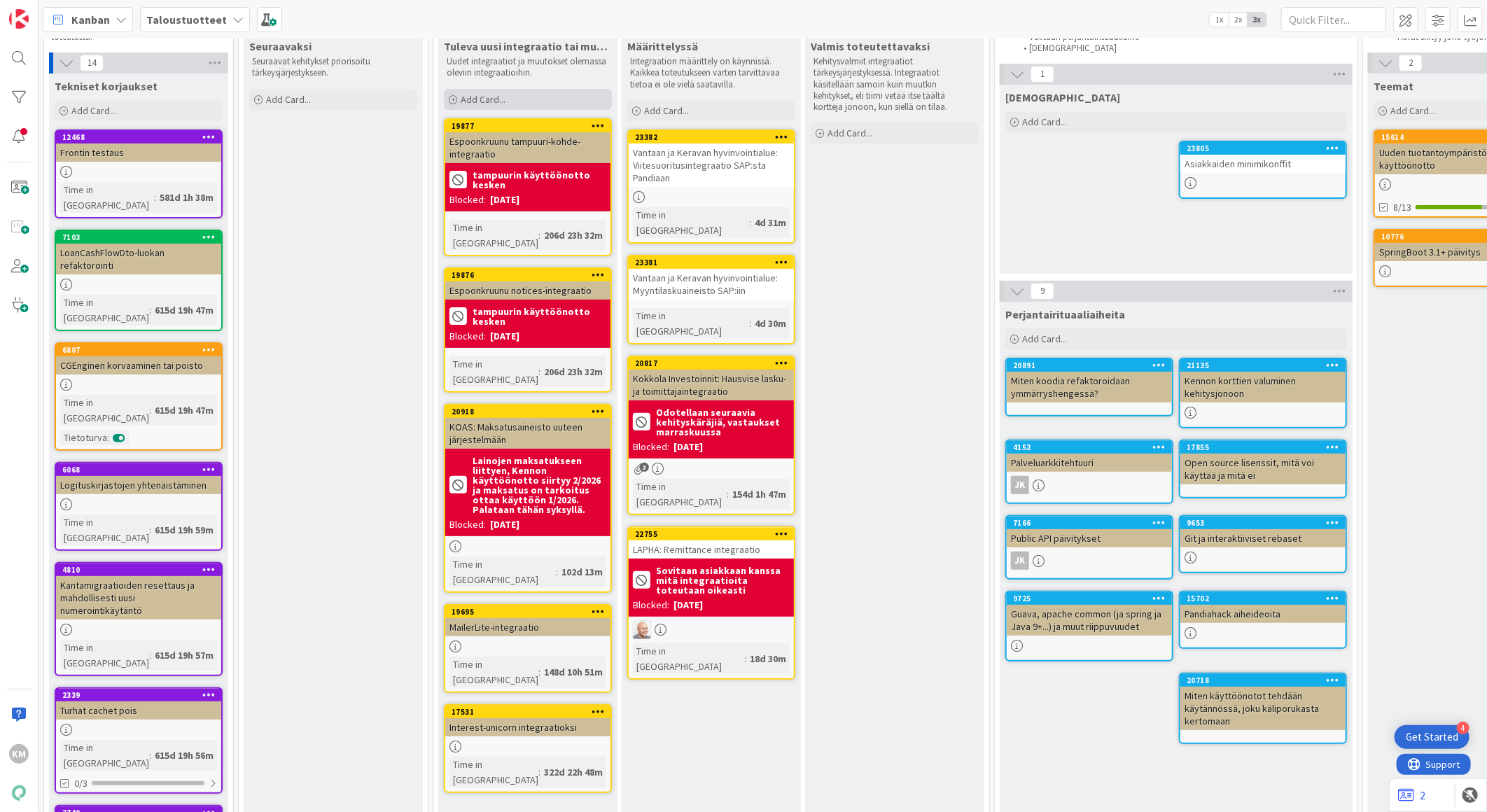
click at [494, 98] on span "Add Card..." at bounding box center [482, 100] width 45 height 13
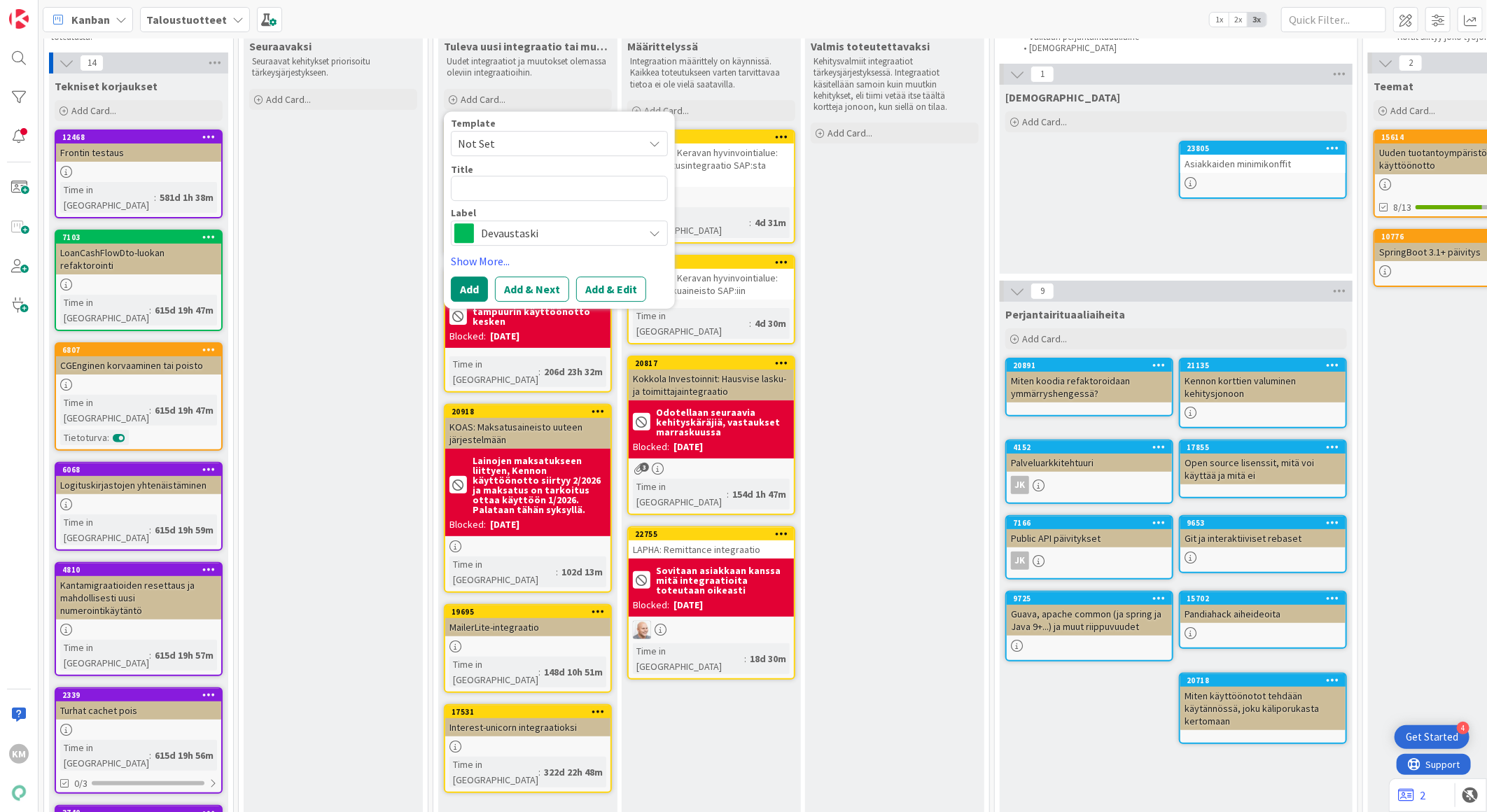
click at [649, 232] on icon at bounding box center [655, 233] width 11 height 11
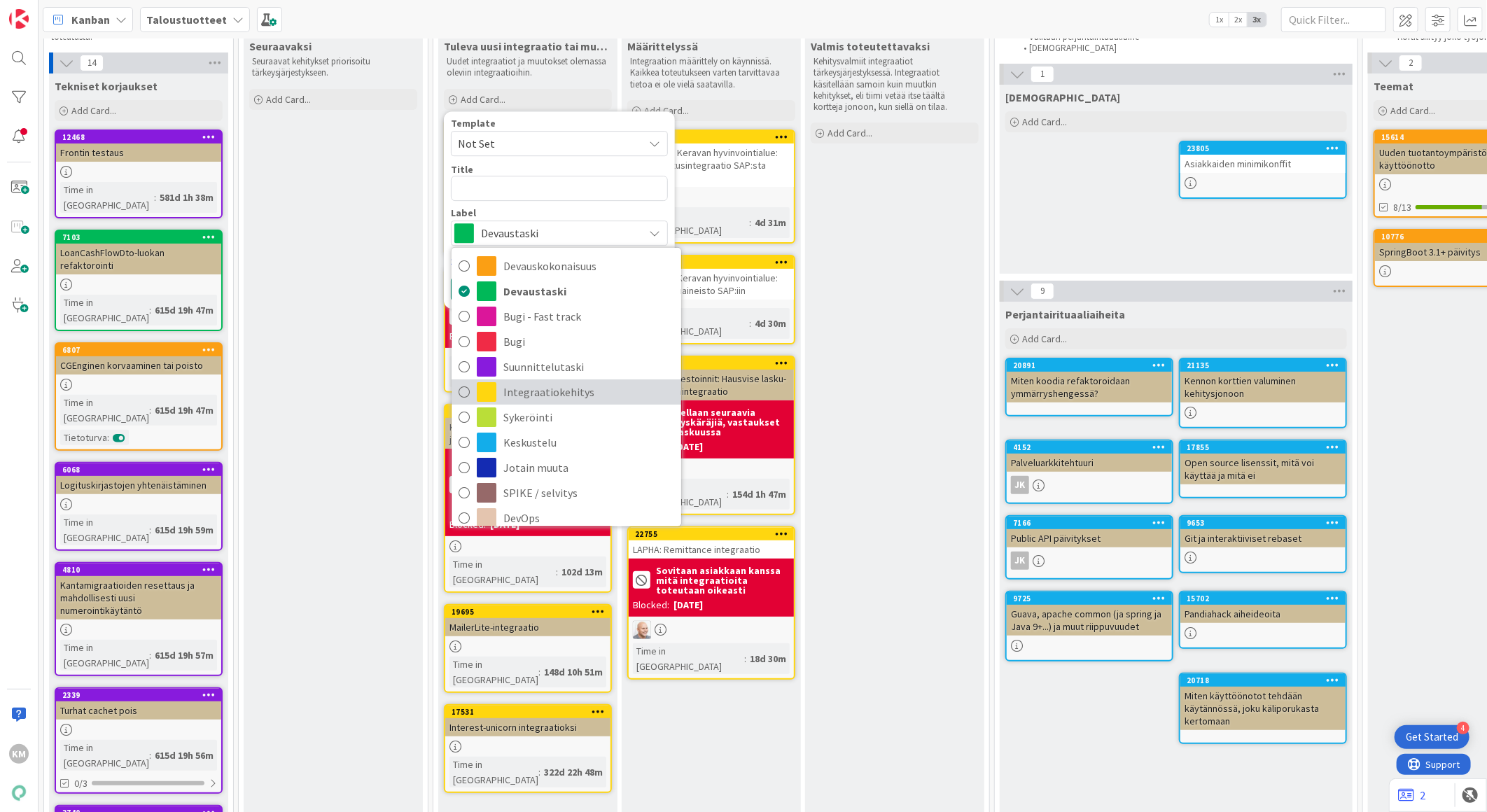
click at [557, 386] on span "Integraatiokehitys" at bounding box center [589, 392] width 171 height 21
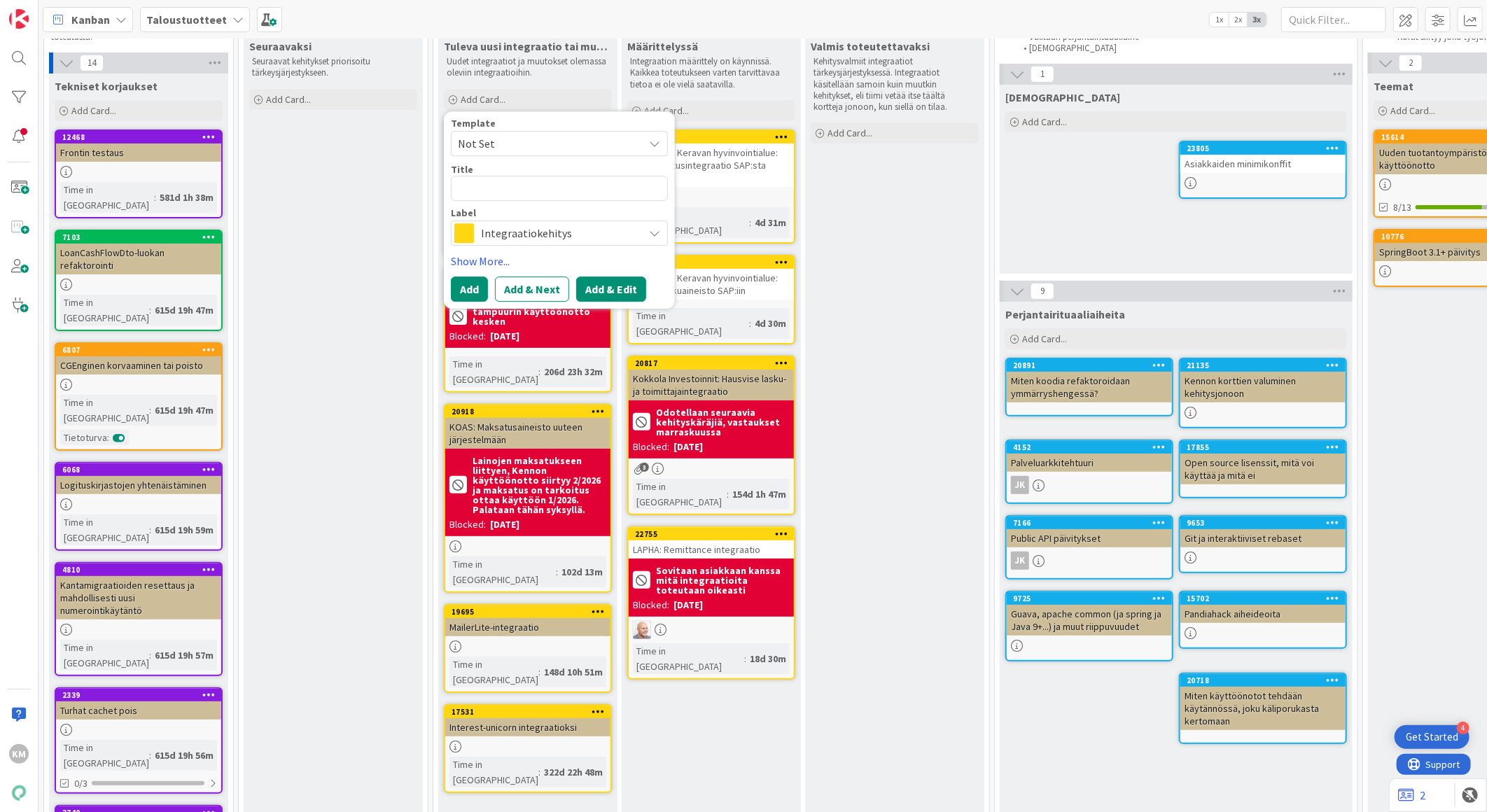
click at [618, 287] on button "Add & Edit" at bounding box center [611, 289] width 70 height 25
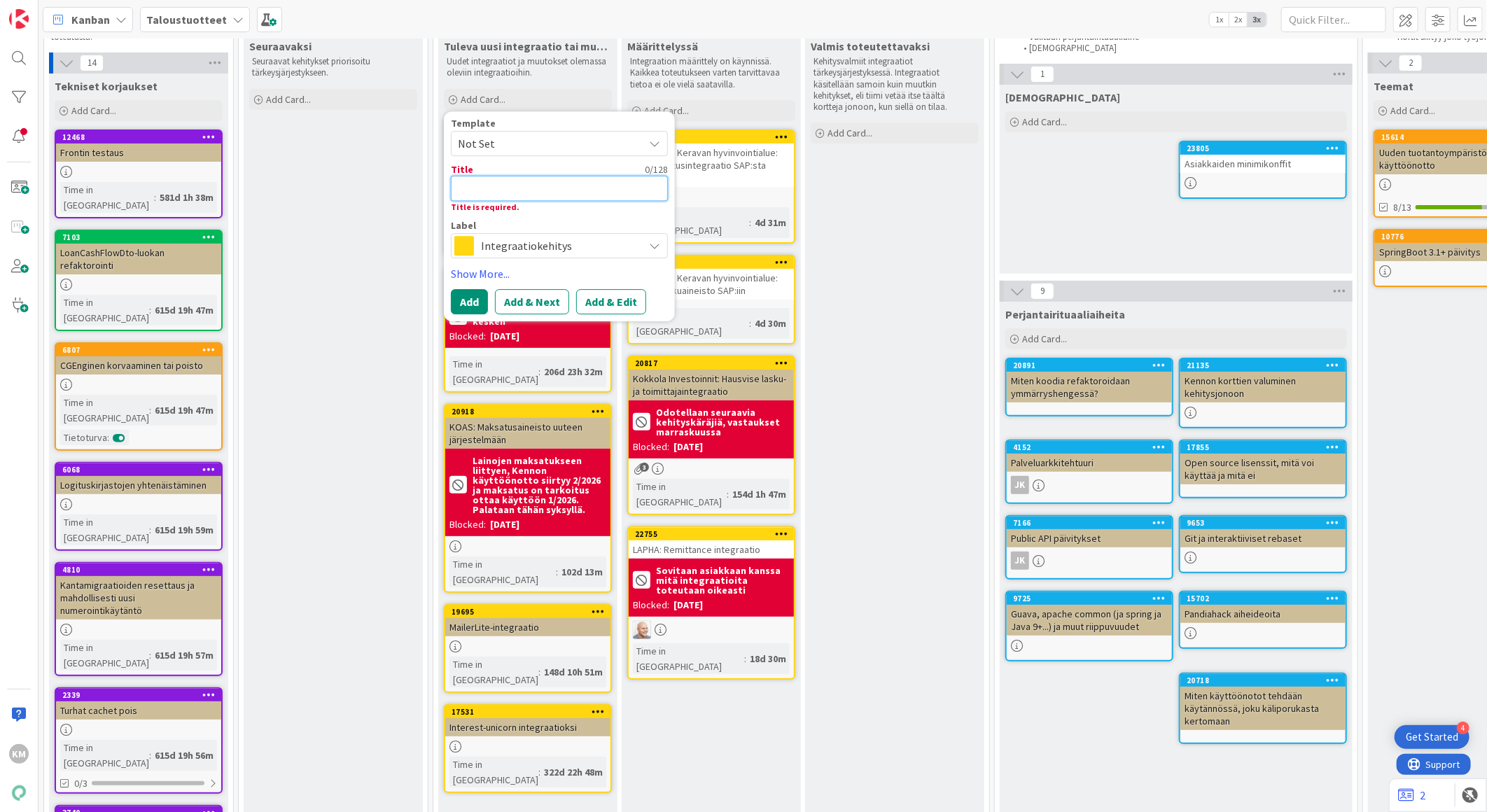
click at [541, 186] on textarea at bounding box center [559, 189] width 217 height 25
type textarea "x"
type textarea "T"
type textarea "x"
type textarea "TY"
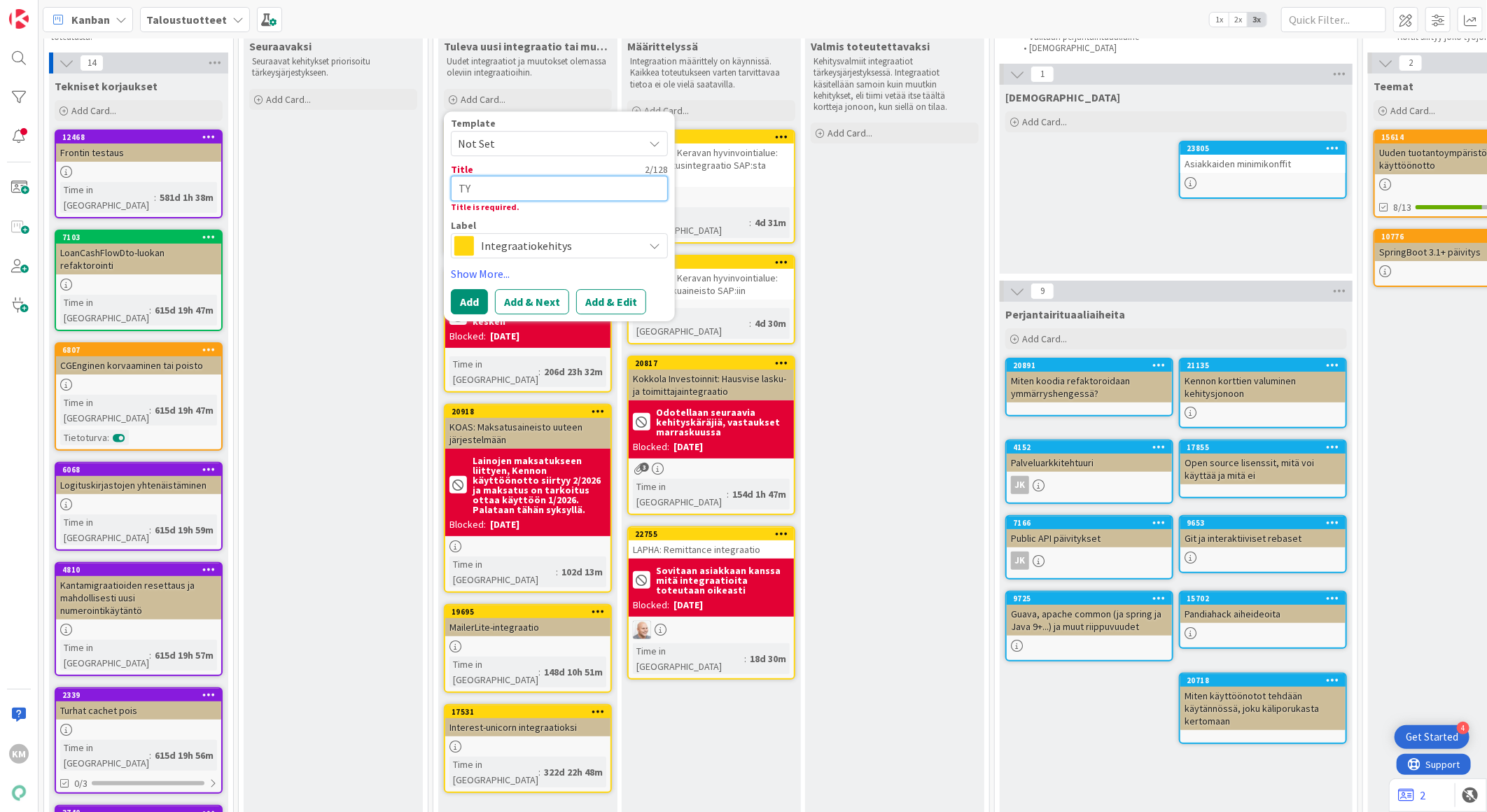
type textarea "x"
type textarea "TYS"
type textarea "x"
type textarea "TYS"
click at [589, 298] on button "Add & Edit" at bounding box center [611, 301] width 70 height 25
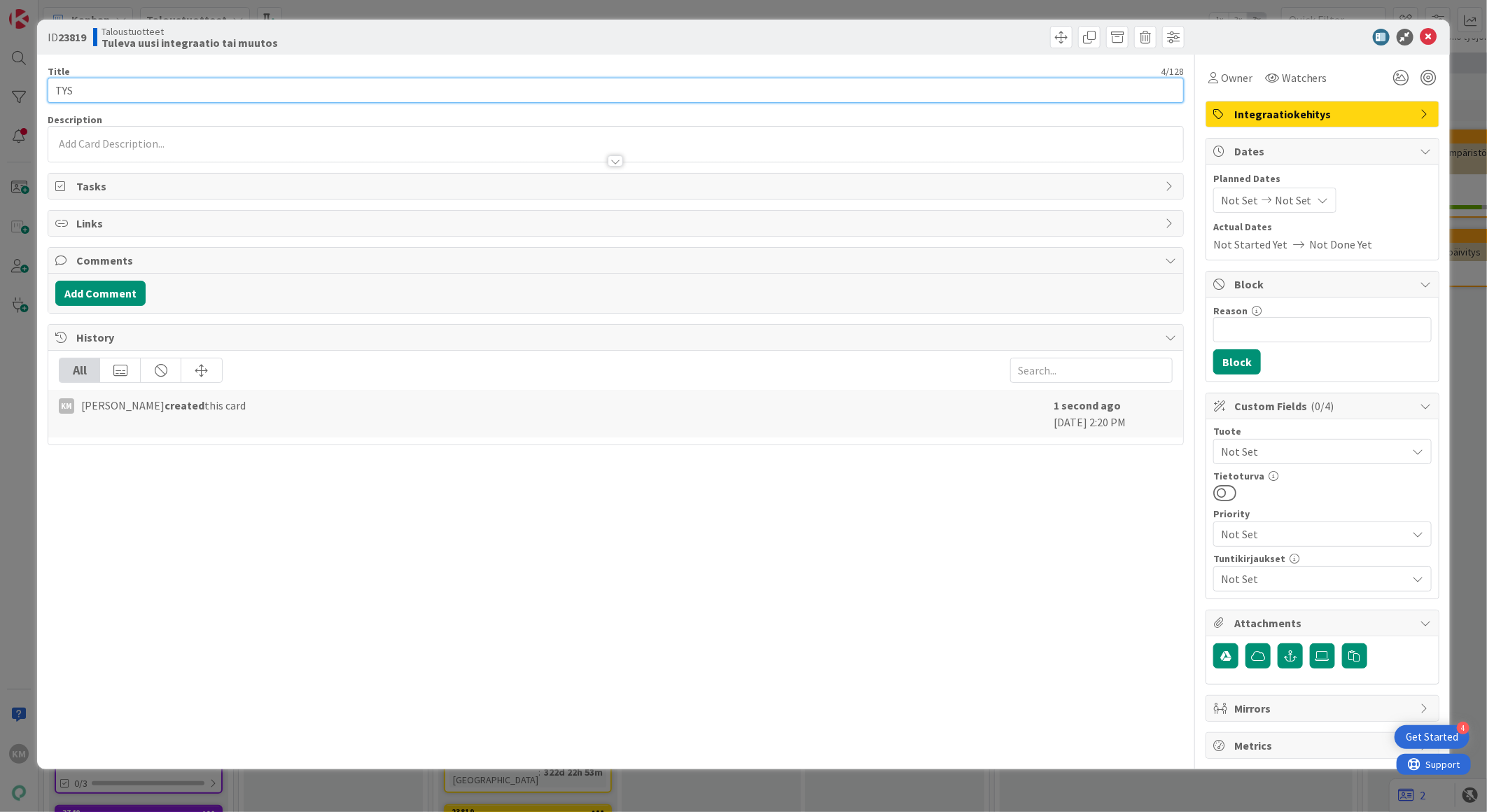
click at [93, 95] on input "TYS" at bounding box center [615, 90] width 1137 height 25
click at [73, 89] on input "TYS laskuintegraatioon laskun linkit" at bounding box center [615, 90] width 1137 height 25
type input "TYS laskuintegraatioon laskun linkit"
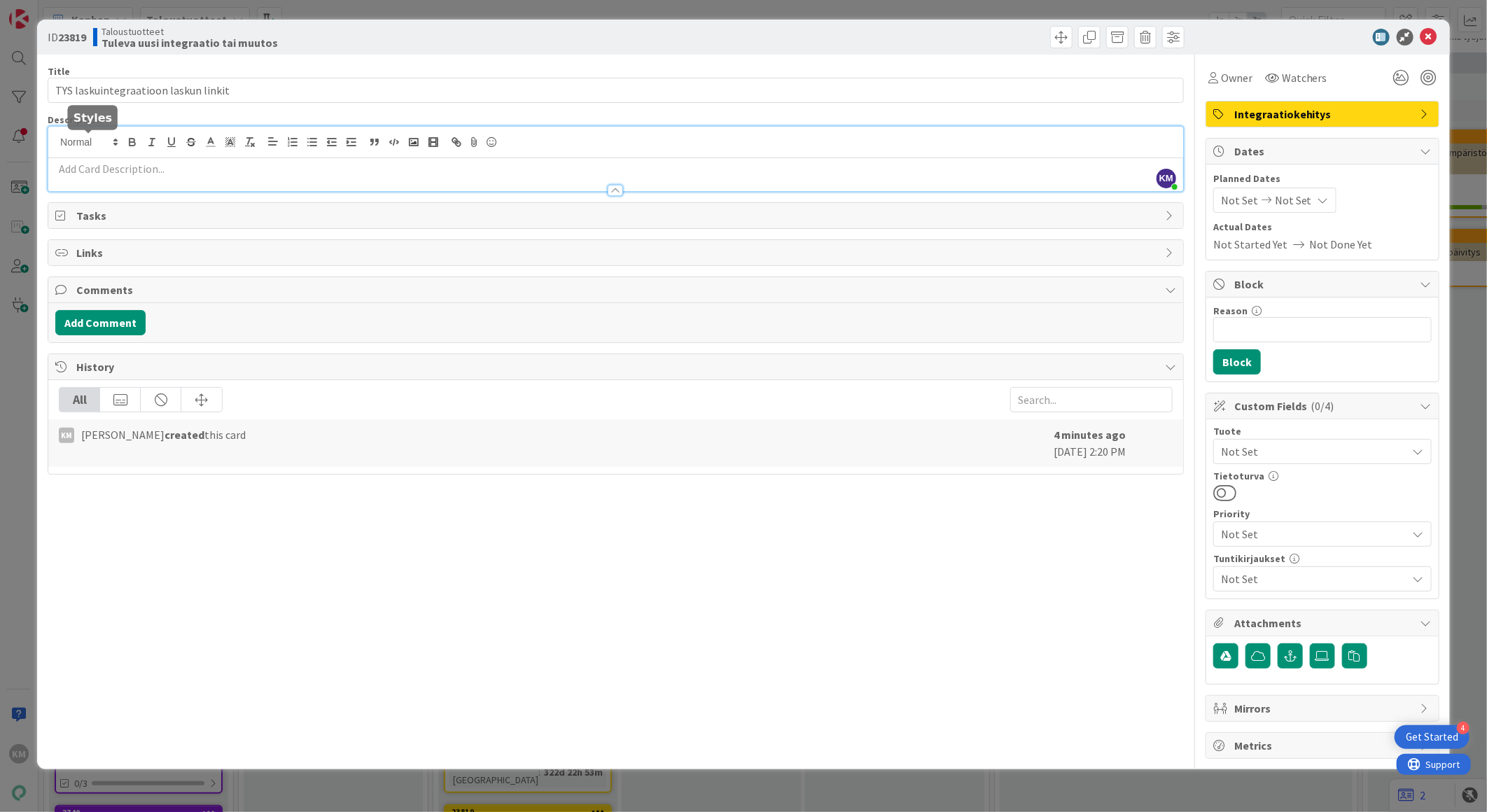
click at [101, 141] on div "KM Kaisa Moilanen joined 3 m ago" at bounding box center [615, 158] width 1135 height 64
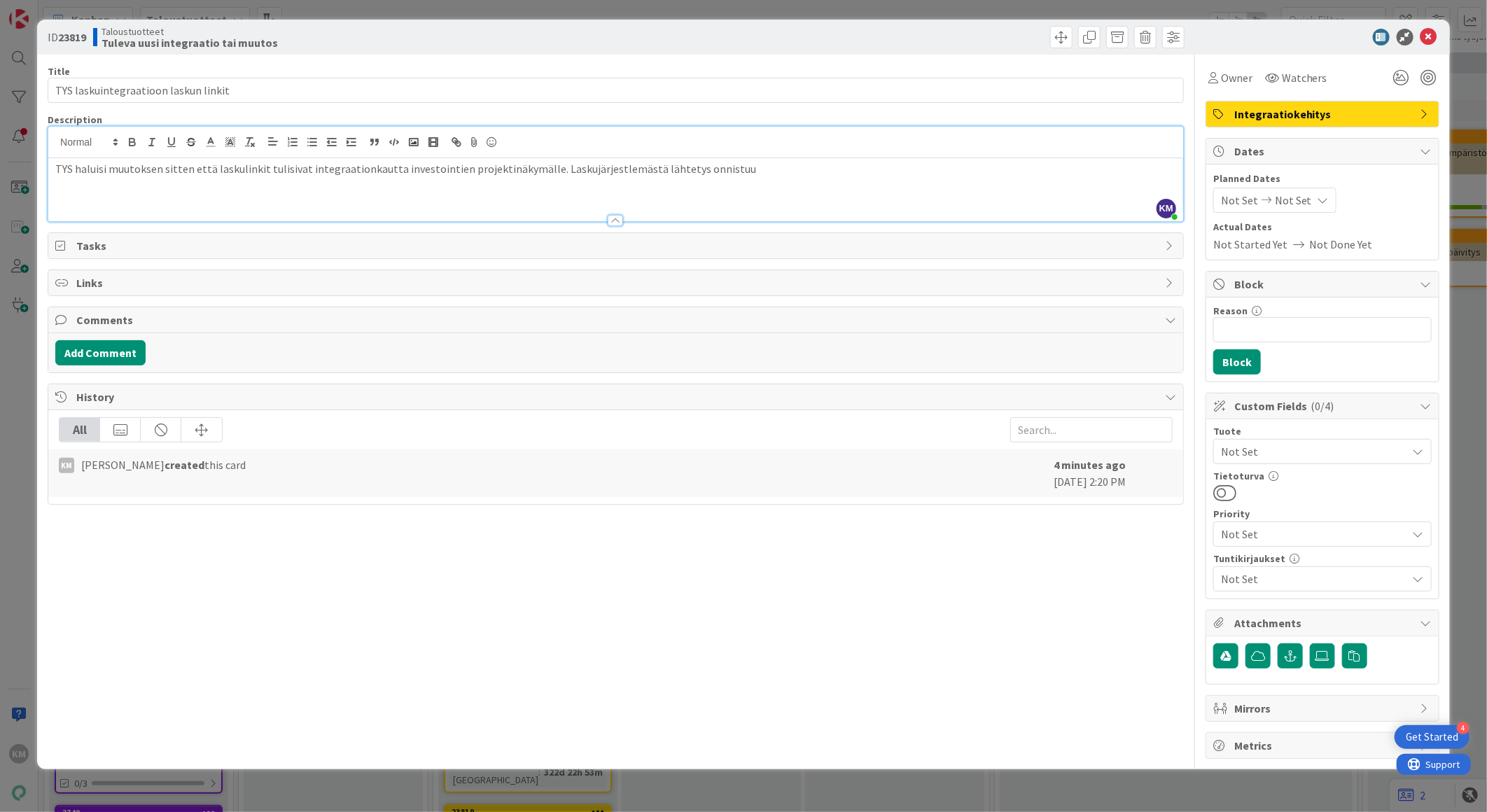
click at [591, 169] on p "TYS haluisi muutoksen sitten että laskulinkit tulisivat integraationkautta inve…" at bounding box center [615, 169] width 1121 height 16
click at [652, 169] on p "TYS haluisi muutoksen sitten että laskulinkit tulisivat integraationkautta inve…" at bounding box center [615, 169] width 1121 height 16
click at [666, 165] on p "TYS haluisi muutoksen sitten että laskulinkit tulisivat integraationkautta inve…" at bounding box center [615, 169] width 1121 height 16
click at [666, 164] on p "TYS haluisi muutoksen sitten että laskulinkit tulisivat integraationkautta inve…" at bounding box center [615, 169] width 1121 height 16
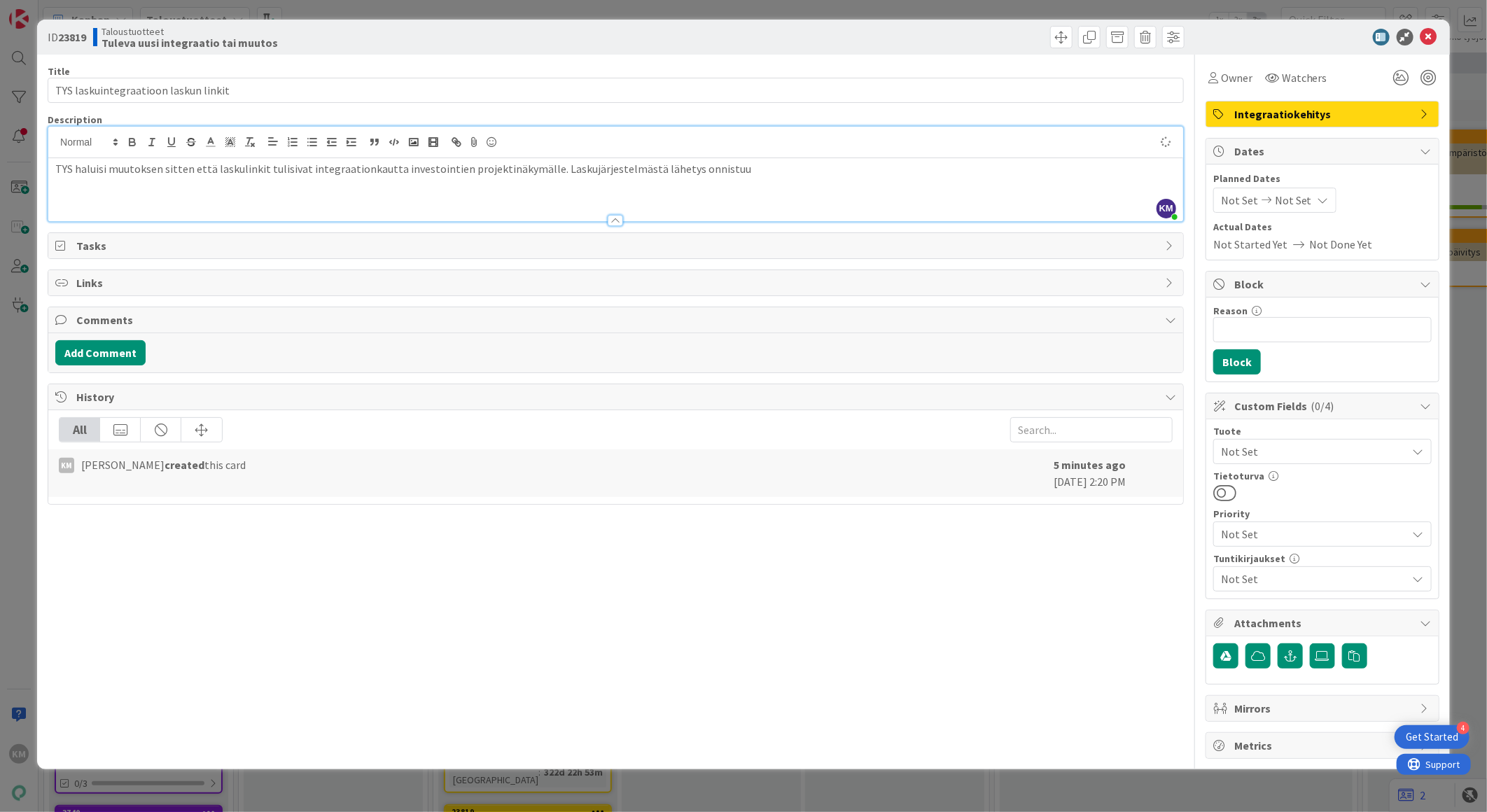
click at [735, 163] on p "TYS haluisi muutoksen sitten että laskulinkit tulisivat integraationkautta inve…" at bounding box center [615, 169] width 1121 height 16
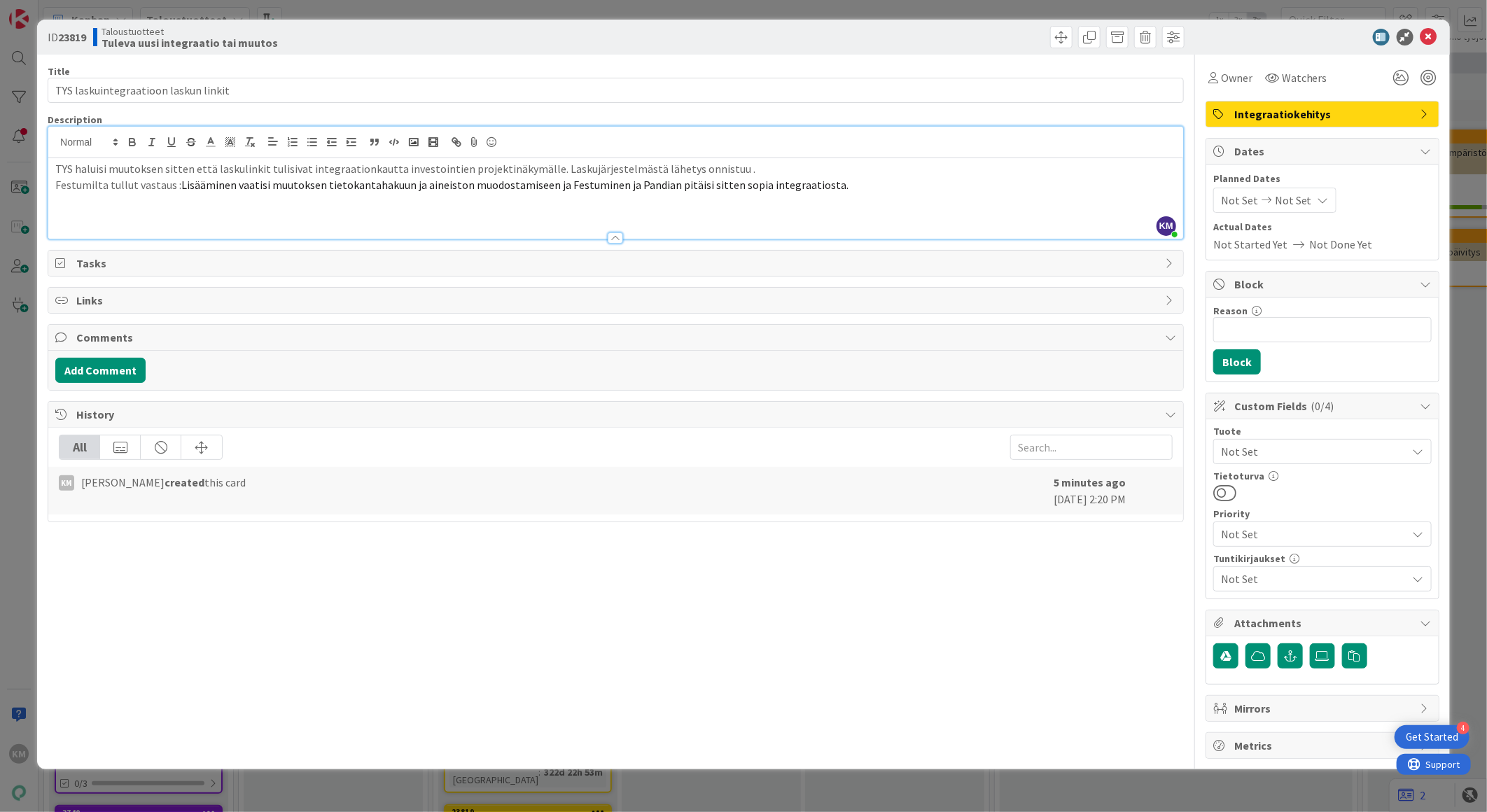
click at [542, 168] on p "TYS haluisi muutoksen sitten että laskulinkit tulisivat integraationkautta inve…" at bounding box center [615, 169] width 1121 height 16
click at [547, 166] on p "TYS haluisi muutoksen sitten että laskulinkit tulisivat integraationkautta inve…" at bounding box center [615, 169] width 1121 height 16
click at [543, 171] on p "TYS haluisi muutoksen sitten että laskulinkit tulisivat integraationkautta inve…" at bounding box center [615, 169] width 1121 height 16
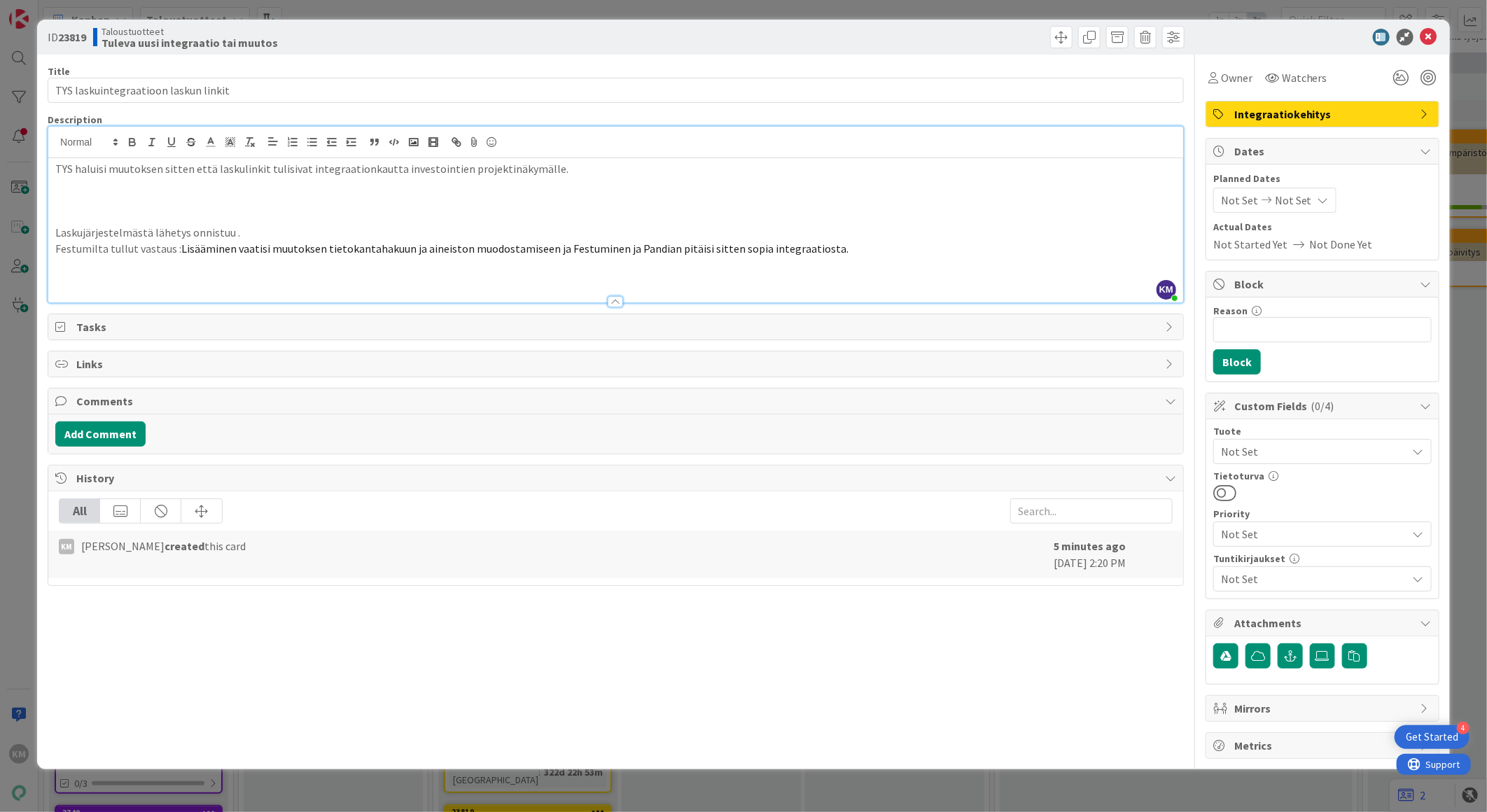
click at [100, 195] on p at bounding box center [615, 201] width 1121 height 16
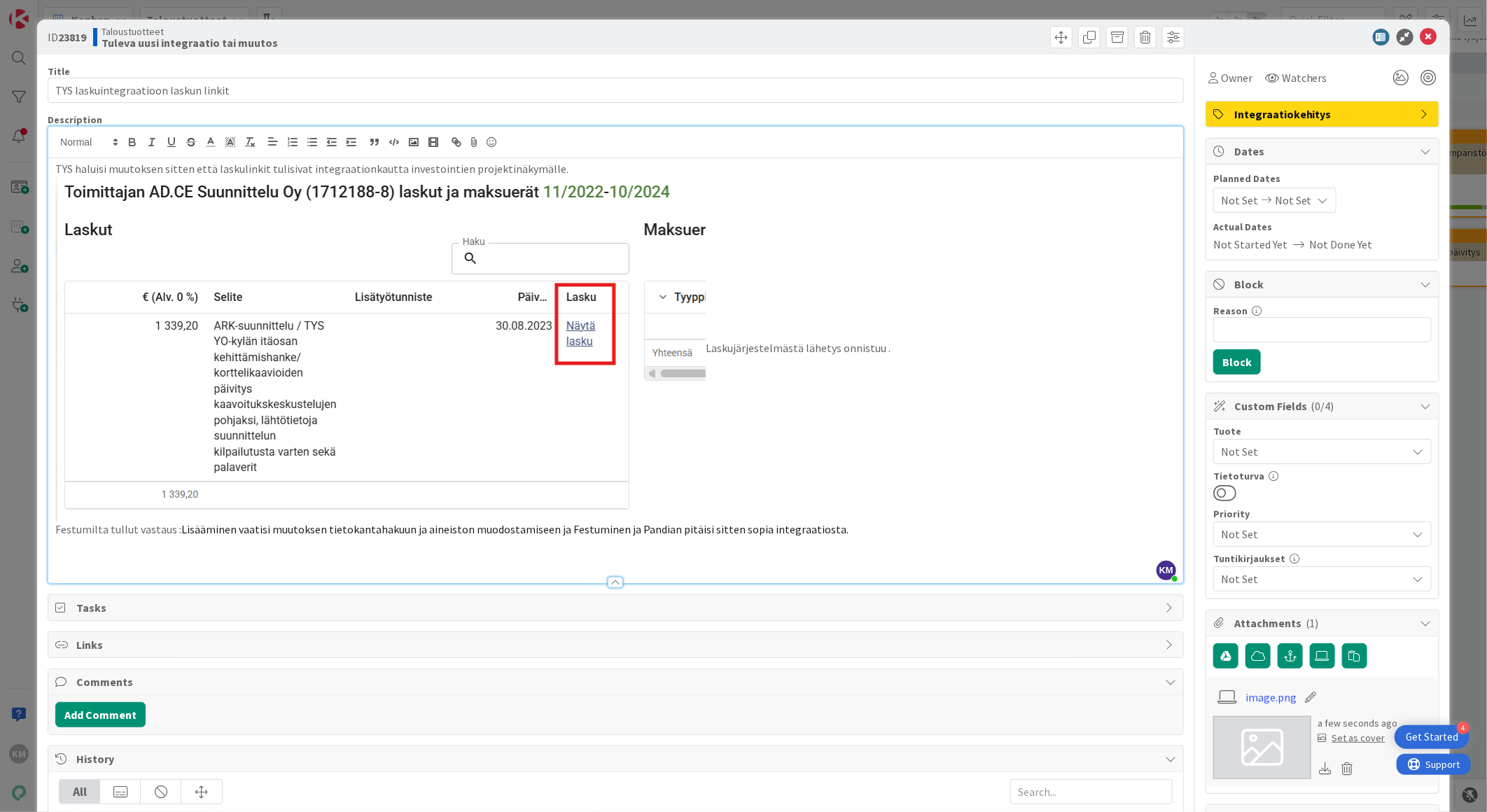
click at [387, 275] on img at bounding box center [380, 350] width 651 height 345
click at [158, 232] on img at bounding box center [380, 350] width 651 height 345
click at [576, 169] on p "TYS haluisi muutoksen sitten että laskulinkit tulisivat integraationkautta inve…" at bounding box center [615, 169] width 1121 height 16
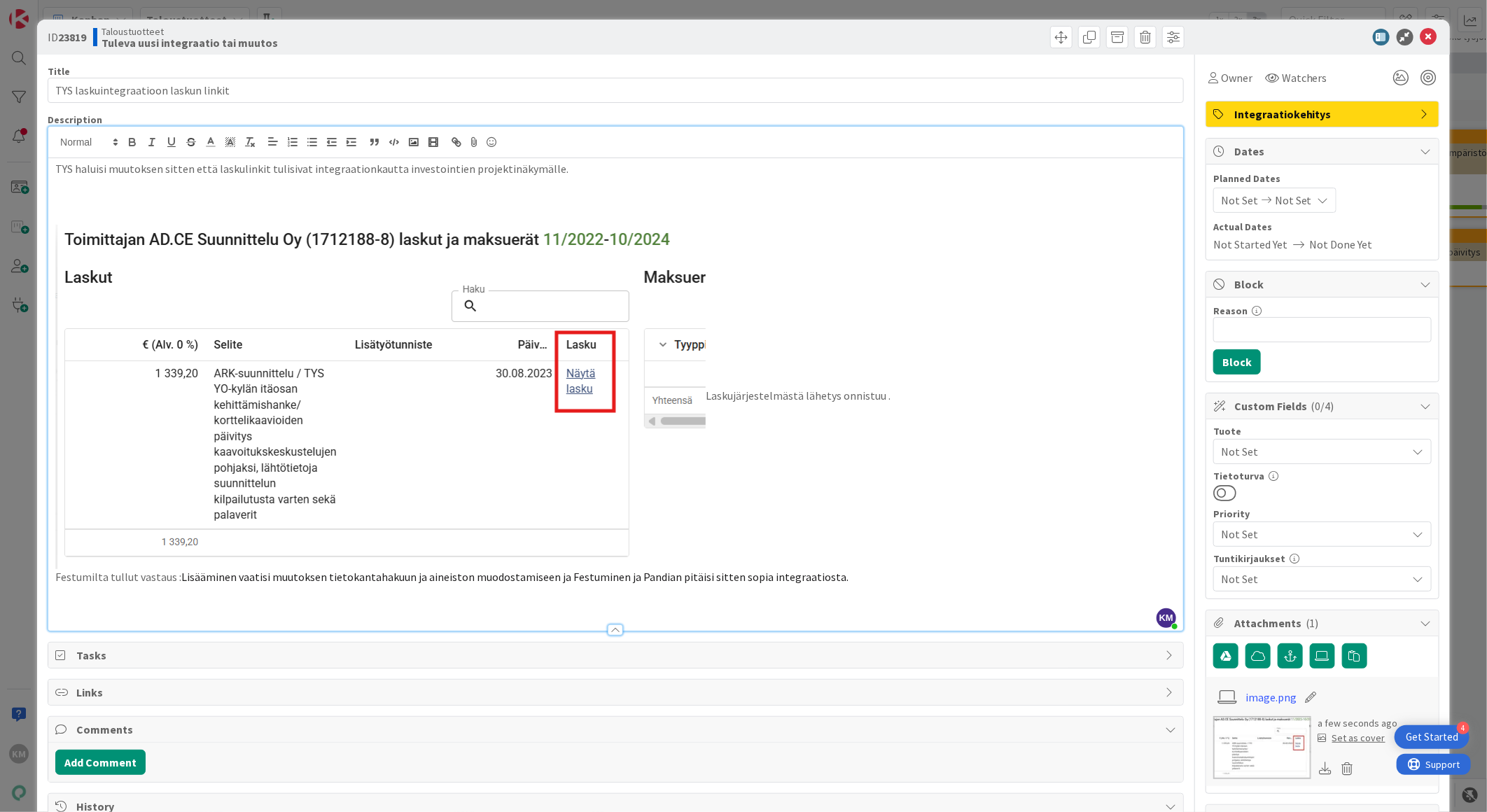
click at [543, 420] on img at bounding box center [380, 397] width 651 height 345
click at [60, 227] on img at bounding box center [380, 397] width 651 height 345
click at [58, 277] on img at bounding box center [380, 397] width 651 height 345
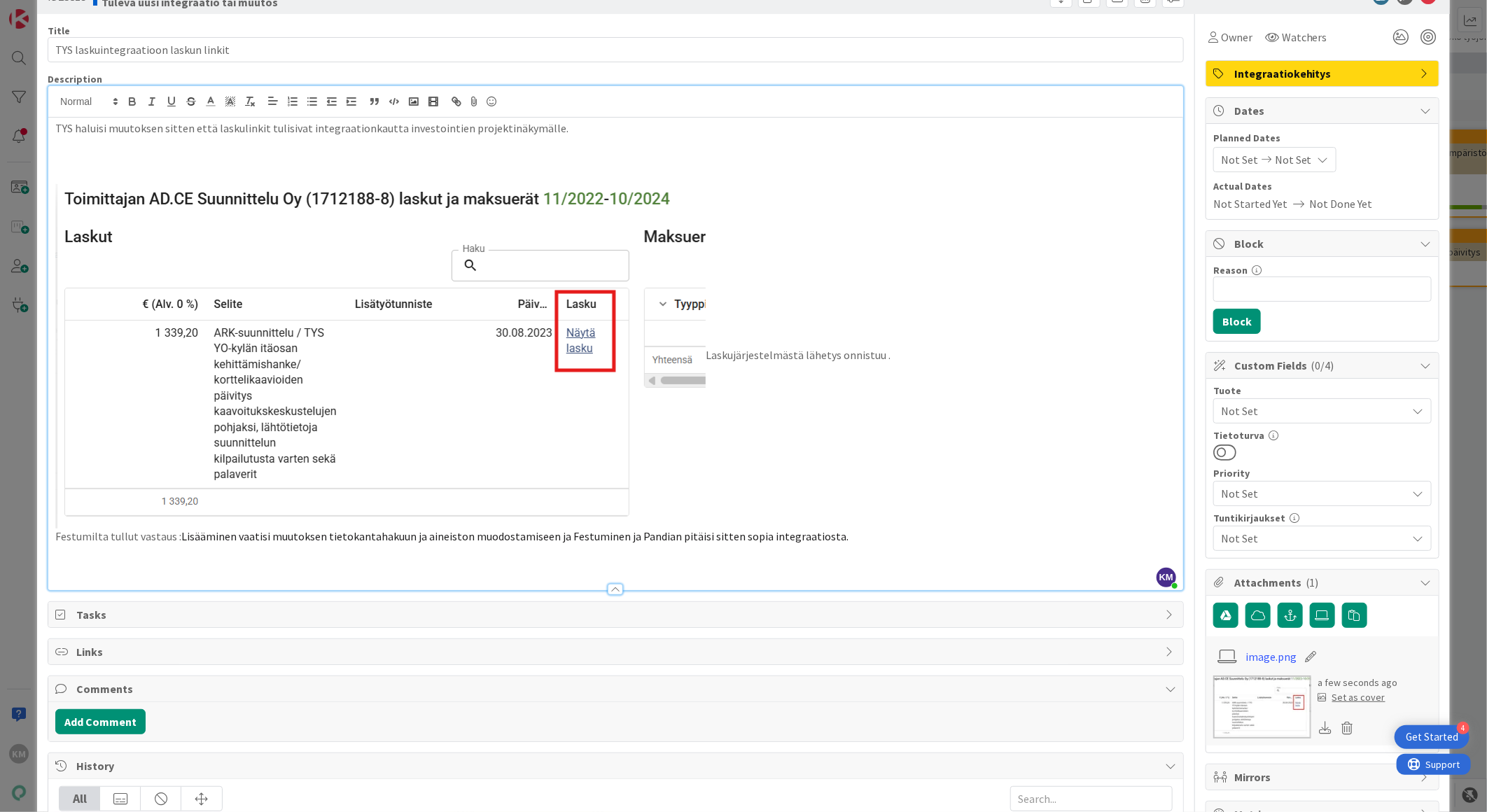
scroll to position [78, 0]
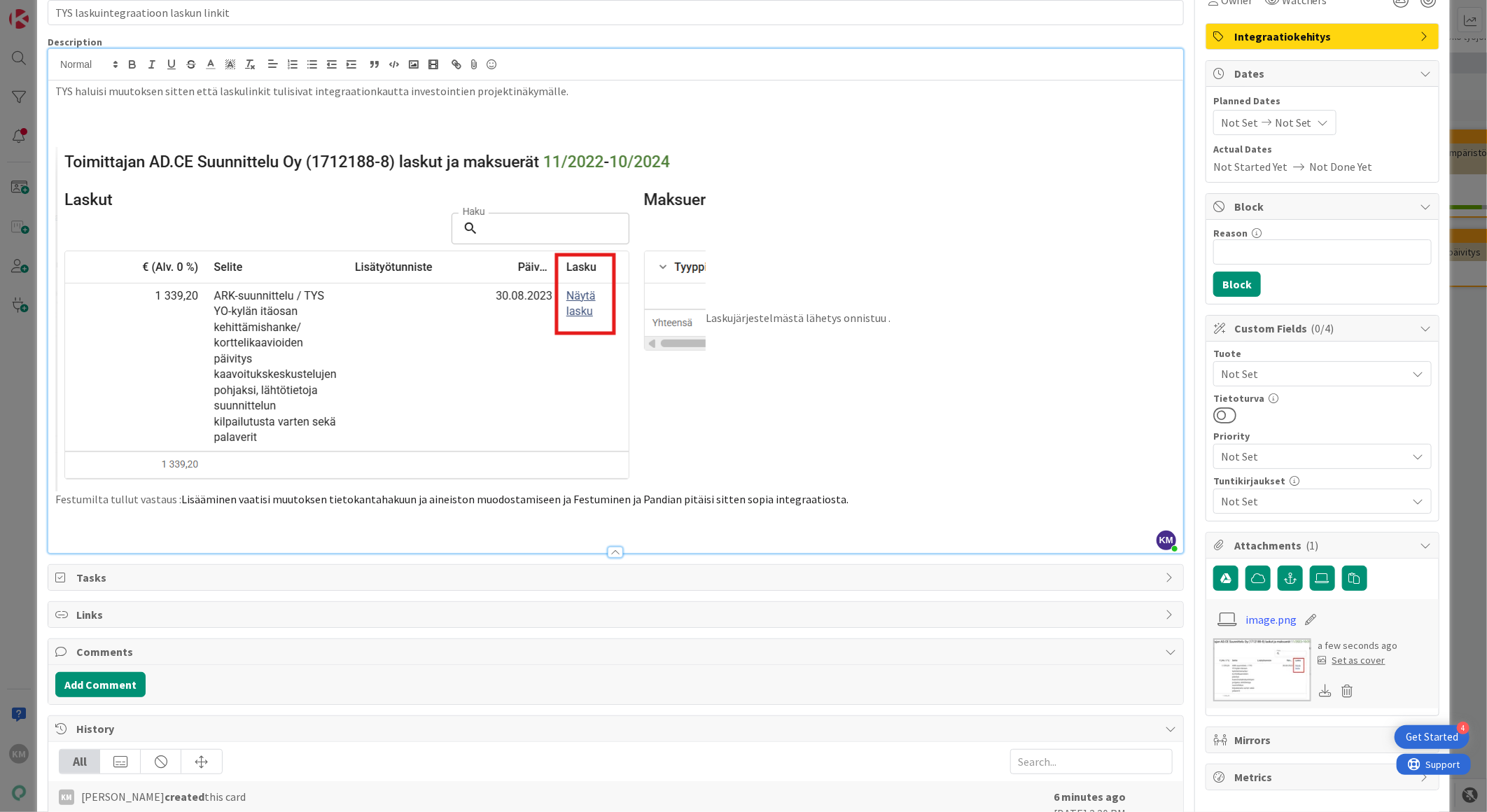
click at [863, 496] on p "Festumilta tullut vastaus : Lisääminen vaatisi muutoksen tietokantahakuun ja ai…" at bounding box center [615, 499] width 1121 height 16
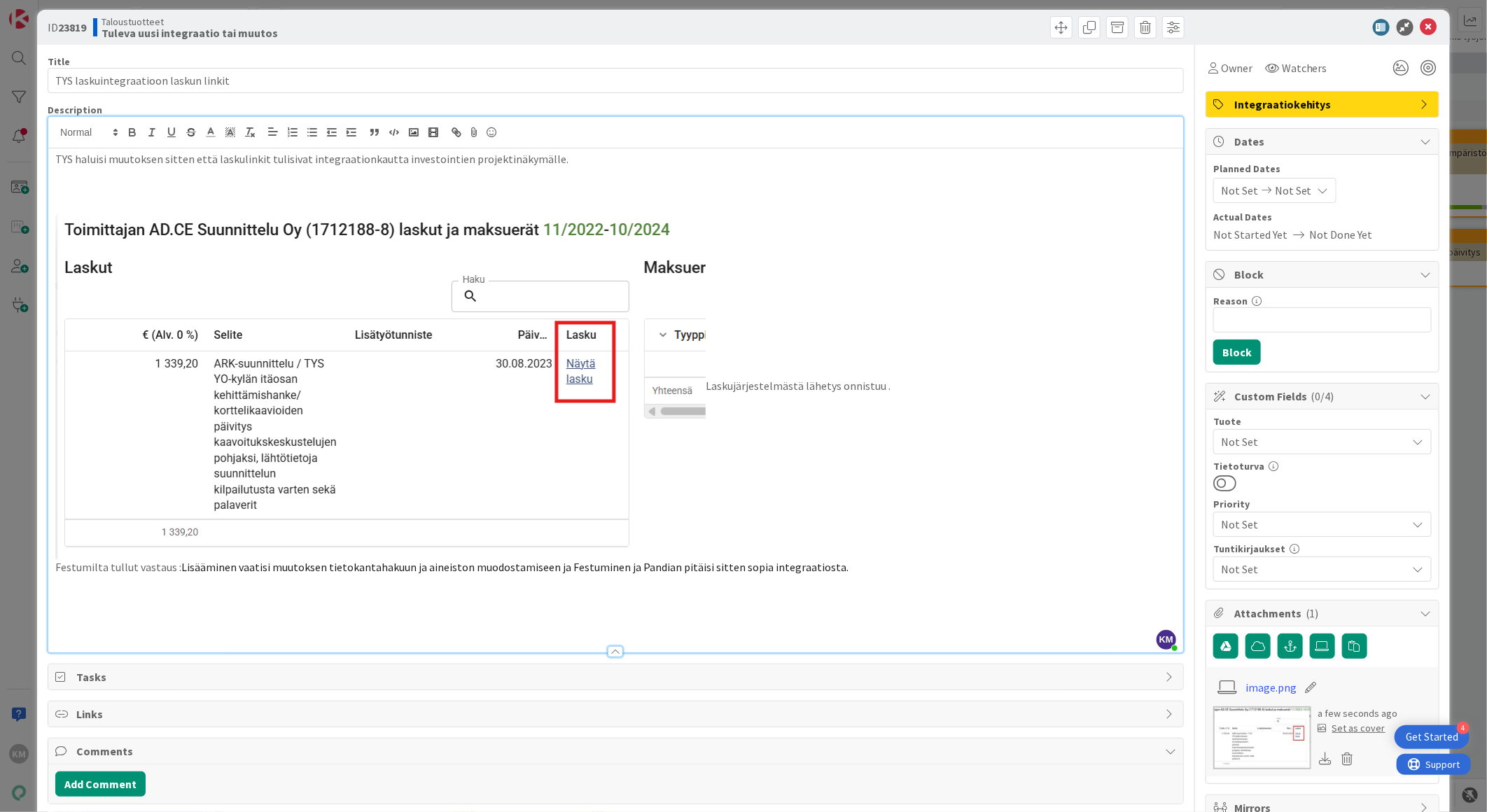
scroll to position [0, 0]
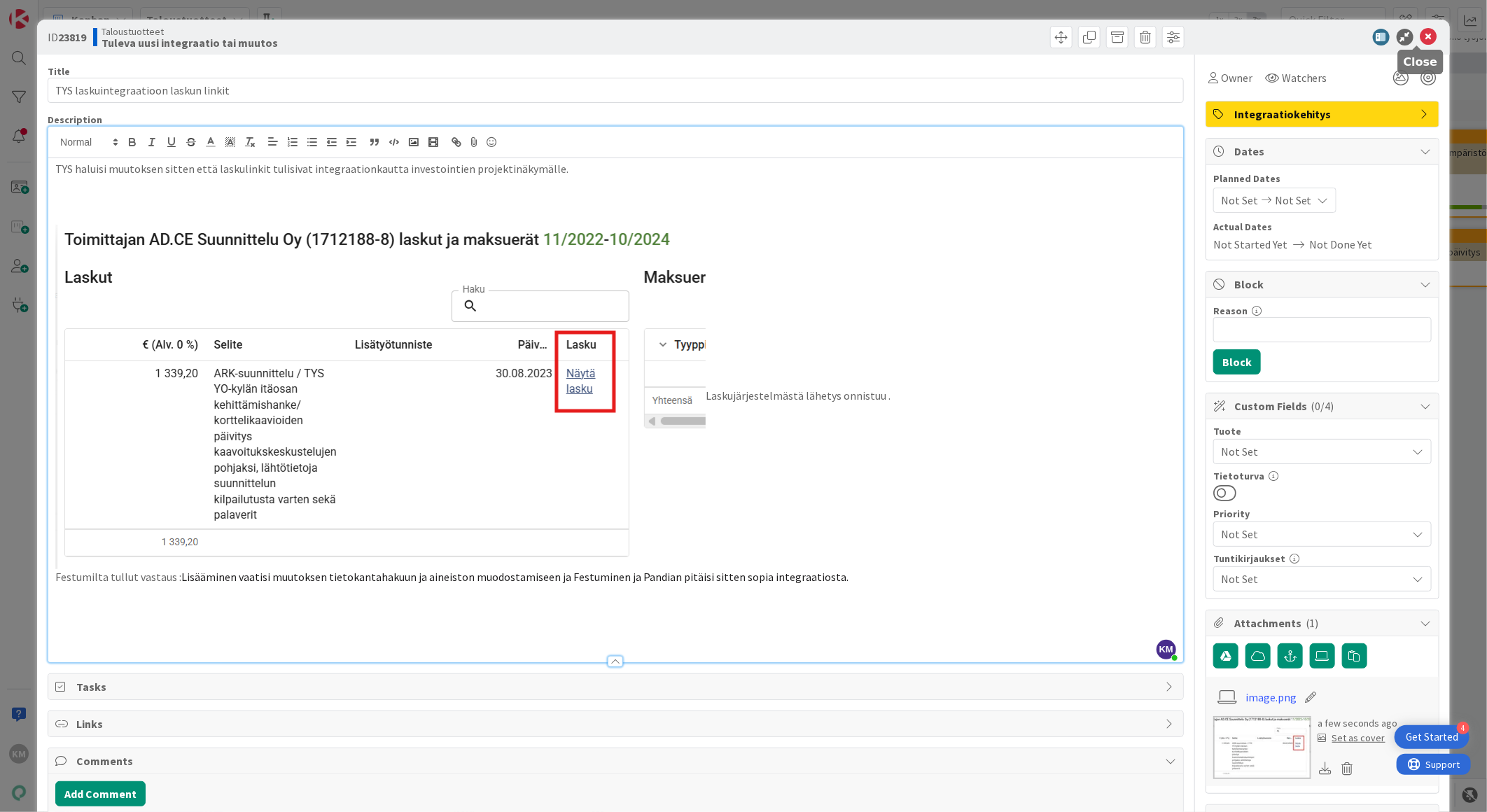
click at [1421, 32] on icon at bounding box center [1429, 37] width 17 height 17
